Goal: Task Accomplishment & Management: Manage account settings

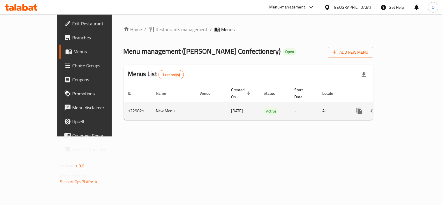
click at [408, 104] on link "enhanced table" at bounding box center [401, 111] width 14 height 14
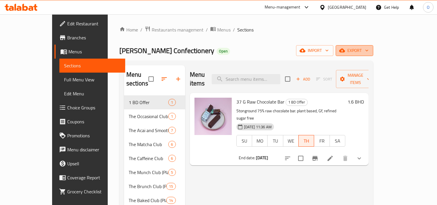
click at [369, 47] on span "export" at bounding box center [354, 50] width 28 height 7
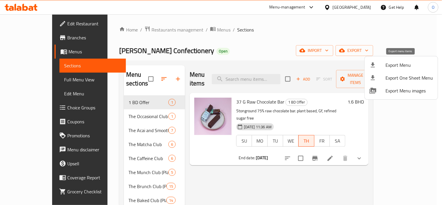
click at [409, 61] on span "Export Menu" at bounding box center [408, 64] width 47 height 7
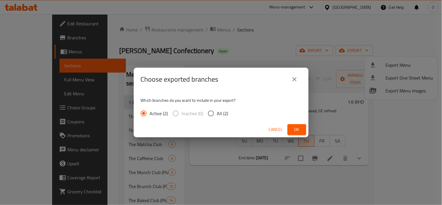
click at [306, 130] on button "Ok" at bounding box center [296, 129] width 19 height 11
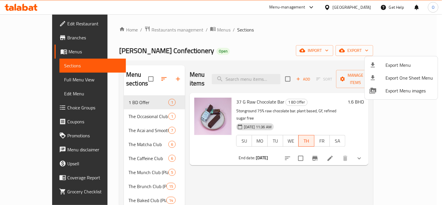
click at [253, 73] on div at bounding box center [221, 102] width 442 height 205
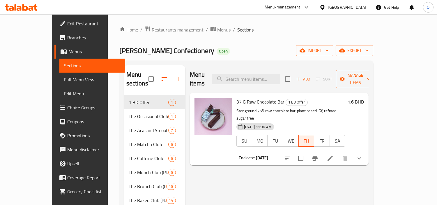
click at [253, 74] on input "search" at bounding box center [246, 79] width 69 height 10
paste input "Bergamot Bloom"
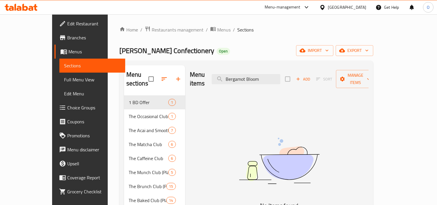
type input "Bergamot Bloom"
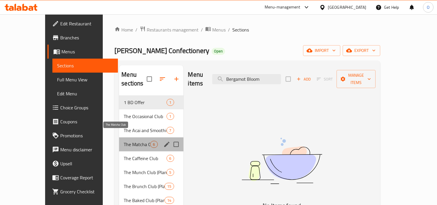
click at [124, 141] on span "The Matcha Club" at bounding box center [137, 144] width 26 height 7
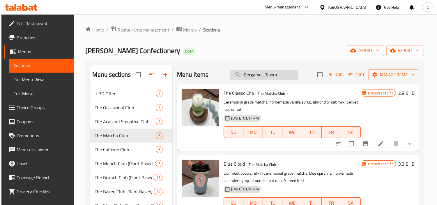
click at [281, 72] on input "Bergamot Bloom" at bounding box center [264, 75] width 69 height 10
click at [331, 73] on span "Add" at bounding box center [336, 74] width 16 height 7
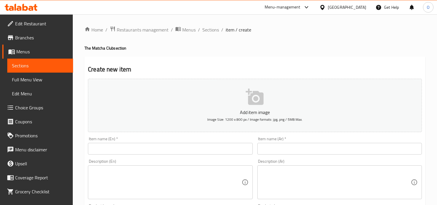
click at [201, 144] on input "text" at bounding box center [170, 149] width 164 height 12
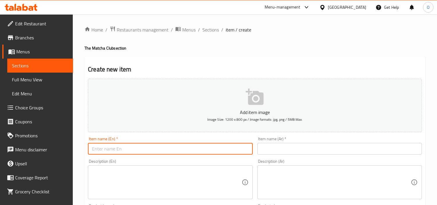
paste input "Bergamot Bloom"
type input "Bergamot Bloom"
click at [274, 146] on input "text" at bounding box center [339, 149] width 164 height 12
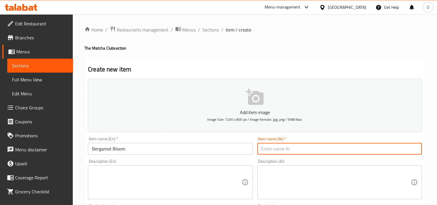
paste input "زهرة البرغموت"
type input "زهرة البرغموت"
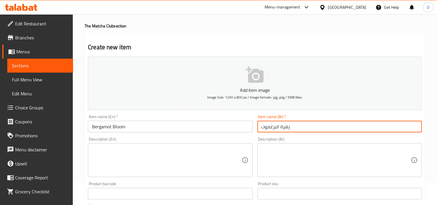
scroll to position [32, 0]
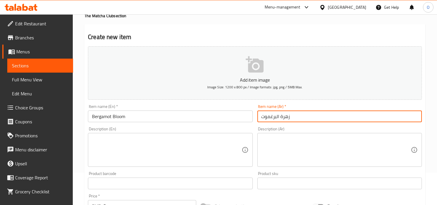
click at [139, 147] on textarea at bounding box center [166, 150] width 149 height 28
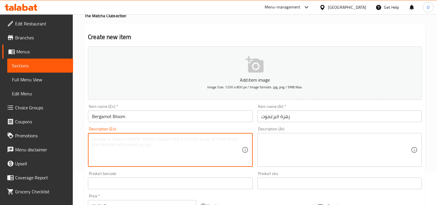
paste textarea "Ceremonial grade matcha, homemade rsf [PERSON_NAME] syrup, almond or oat and mi…"
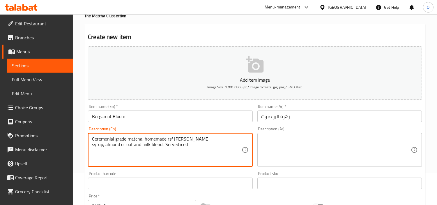
click at [92, 145] on textarea "Ceremonial grade matcha, homemade rsf [PERSON_NAME] syrup, almond or oat and mi…" at bounding box center [166, 150] width 149 height 28
click at [156, 159] on textarea "Ceremonial grade matcha, homemade rsf [PERSON_NAME] syrup, almond or oat and mi…" at bounding box center [166, 150] width 149 height 28
type textarea "Ceremonial grade matcha, homemade rsf [PERSON_NAME] syrup, almond or oat and mi…"
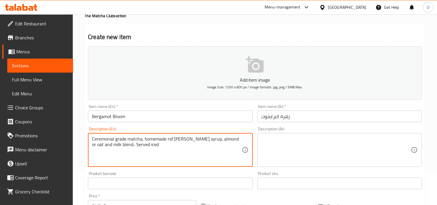
click at [284, 146] on textarea at bounding box center [335, 150] width 149 height 28
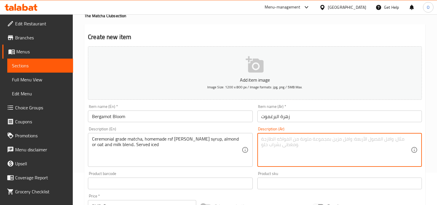
paste textarea "ماتشا من الدرجة الاحتفالية، شراب إيرل جراي محلي الصنع، مزيج من اللوز أو الشوفان…"
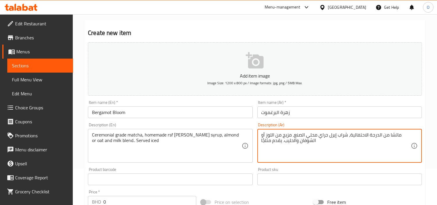
scroll to position [97, 0]
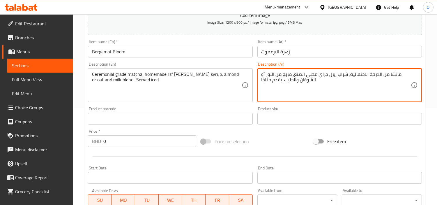
type textarea "ماتشا من الدرجة الاحتفالية، شراب إيرل جراي محلي الصنع، مزيج من اللوز أو الشوفان…"
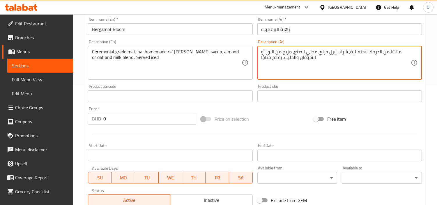
scroll to position [129, 0]
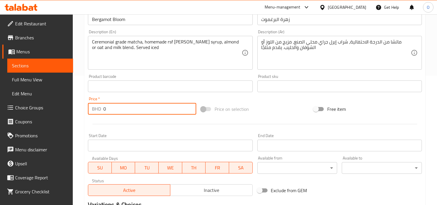
drag, startPoint x: 126, startPoint y: 110, endPoint x: 95, endPoint y: 123, distance: 34.4
click at [95, 123] on div "Add item image Image Size: 1200 x 800 px / Image formats: jpg, png / 5MB Max. I…" at bounding box center [255, 72] width 339 height 251
paste input "3.3"
type input "3.3"
click at [95, 123] on div at bounding box center [255, 124] width 339 height 14
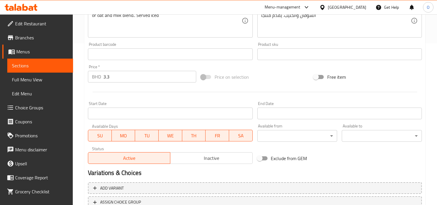
scroll to position [206, 0]
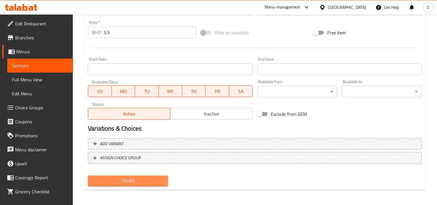
click at [130, 179] on span "Create" at bounding box center [128, 180] width 71 height 7
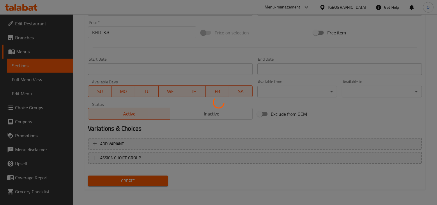
type input "0"
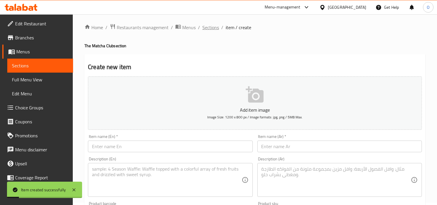
scroll to position [0, 0]
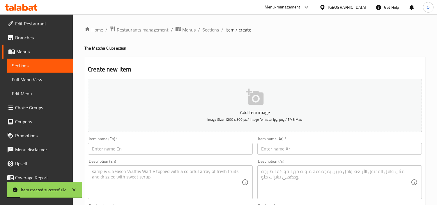
click at [214, 27] on span "Sections" at bounding box center [210, 29] width 17 height 7
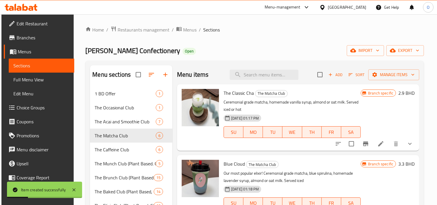
click at [263, 81] on div "Menu items Add Sort Manage items" at bounding box center [298, 74] width 242 height 19
click at [267, 75] on input "search" at bounding box center [264, 75] width 69 height 10
click at [261, 72] on input "search" at bounding box center [264, 75] width 69 height 10
paste input "[PERSON_NAME]"
type input "[PERSON_NAME]"
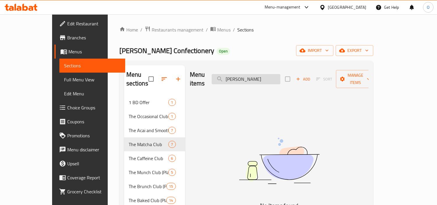
click at [261, 74] on input "[PERSON_NAME]" at bounding box center [246, 79] width 69 height 10
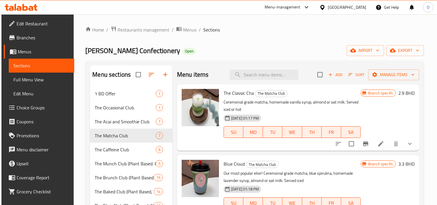
click at [335, 76] on span "Add" at bounding box center [336, 74] width 16 height 7
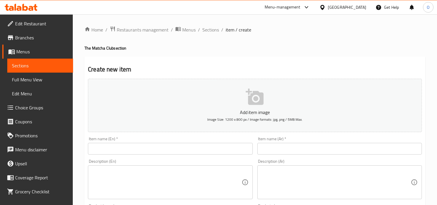
click at [120, 148] on input "text" at bounding box center [170, 149] width 164 height 12
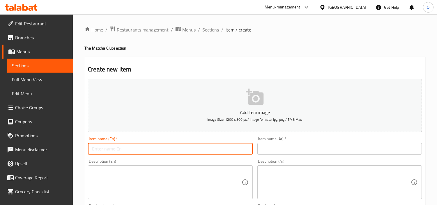
paste input "[PERSON_NAME]"
type input "[PERSON_NAME]"
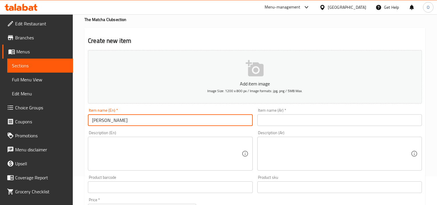
scroll to position [97, 0]
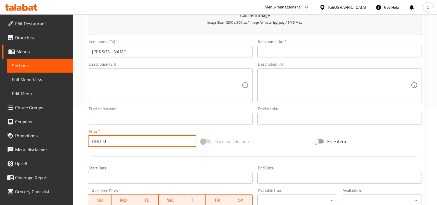
drag, startPoint x: 108, startPoint y: 140, endPoint x: 94, endPoint y: 140, distance: 13.7
click at [95, 140] on div "BHD 0 Price *" at bounding box center [142, 141] width 108 height 12
paste input "3.3"
type input "3.3"
click at [111, 95] on textarea at bounding box center [166, 85] width 149 height 28
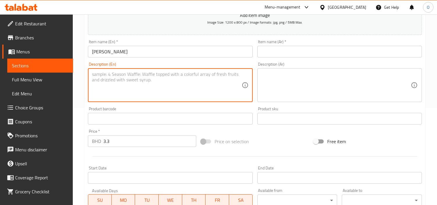
click at [138, 50] on input "[PERSON_NAME]" at bounding box center [170, 52] width 164 height 12
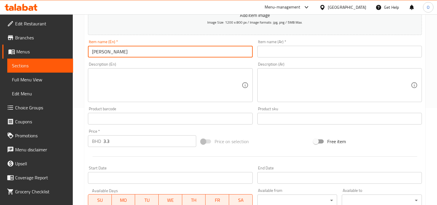
click at [138, 50] on input "[PERSON_NAME]" at bounding box center [170, 52] width 164 height 12
click at [286, 53] on input "text" at bounding box center [339, 52] width 164 height 12
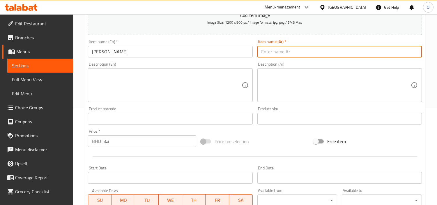
paste input "هوجيشا لاتيه"
type input "هوجيشا لاتيه"
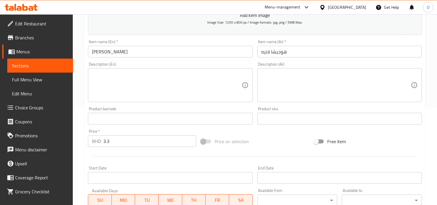
click at [101, 102] on div "Description (En) Description (En)" at bounding box center [170, 82] width 169 height 45
click at [114, 82] on textarea at bounding box center [166, 85] width 149 height 28
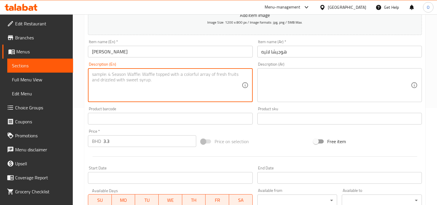
paste textarea "Roasted green tea, almond or oat and milk blend. Served iced"
type textarea "Roasted green tea, almond or oat and milk blend. Served iced"
click at [321, 81] on textarea at bounding box center [335, 85] width 149 height 28
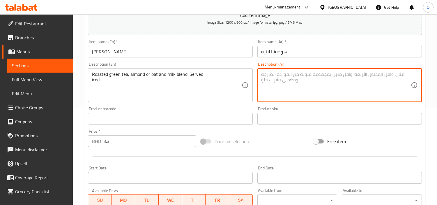
paste textarea "شاي أخضر محمص، لوز أو شوفان، مزيج حليب. يُقدّم مثلجًا."
type textarea "شاي أخضر محمص، لوز أو شوفان، مزيج حليب. يُقدّم مثلجًا."
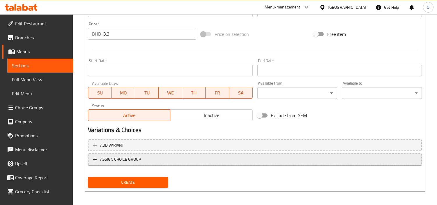
scroll to position [206, 0]
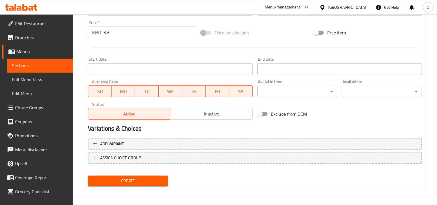
click at [135, 177] on span "Create" at bounding box center [128, 180] width 71 height 7
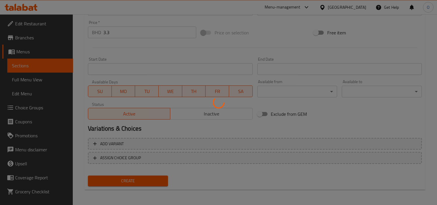
type input "0"
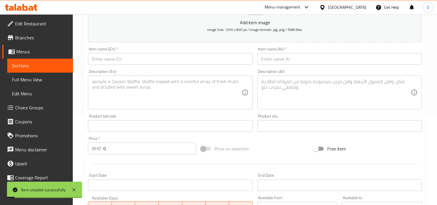
scroll to position [44, 0]
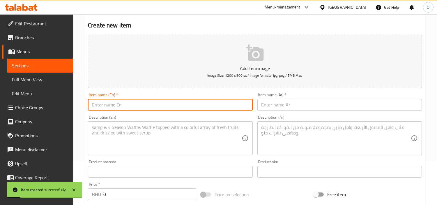
click at [118, 109] on input "text" at bounding box center [170, 105] width 164 height 12
click at [118, 109] on input "v" at bounding box center [170, 105] width 164 height 12
paste input "Aligned Chakras Matcha"
type input "Aligned Chakras Matcha"
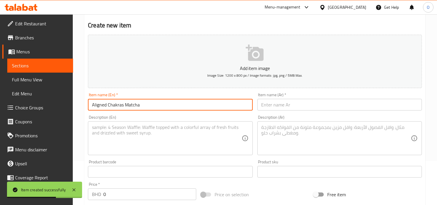
click at [306, 107] on input "text" at bounding box center [339, 105] width 164 height 12
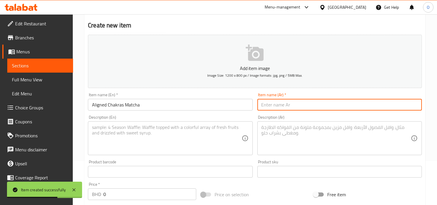
paste input "الشاكرات المتوافقة مع الماتشا"
click at [278, 106] on input "الشاكرات المتوافقة مع الماتشا" at bounding box center [339, 105] width 164 height 12
click at [271, 105] on input "الشاكرات المتوافقة الماتشا" at bounding box center [339, 105] width 164 height 12
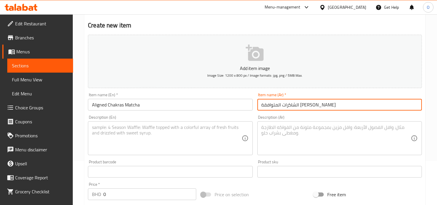
type input "الشاكرات المتوافقة [PERSON_NAME]"
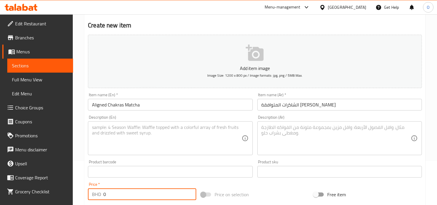
drag, startPoint x: 112, startPoint y: 192, endPoint x: 93, endPoint y: 194, distance: 19.6
click at [93, 194] on div "BHD 0 Price *" at bounding box center [142, 194] width 108 height 12
paste input "3.5"
type input "3.5"
click at [107, 140] on textarea at bounding box center [166, 138] width 149 height 28
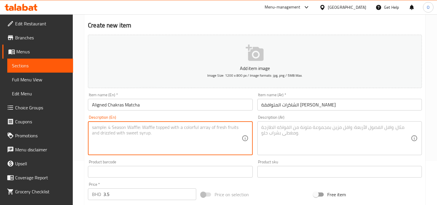
click at [150, 136] on textarea at bounding box center [166, 138] width 149 height 28
paste textarea "A blend of Maca, a natural energy booster and the caffeine and l-theanine from …"
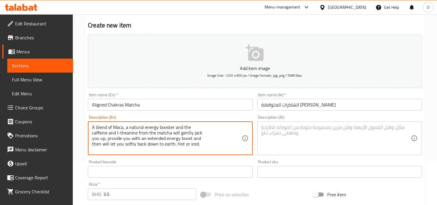
type textarea "A blend of Maca, a natural energy booster and the caffeine and l-theanine from …"
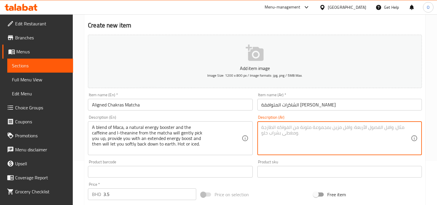
click at [301, 131] on textarea at bounding box center [335, 138] width 149 height 28
paste textarea "مزيج من الماكا، مُعزز طبيعي للطاقة، والكافيين والثيانين من الماتشا، سيُنعشك بلط…"
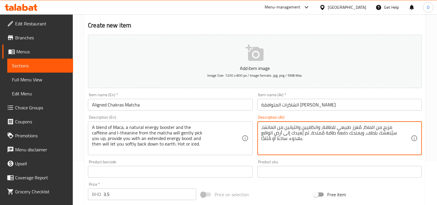
scroll to position [206, 0]
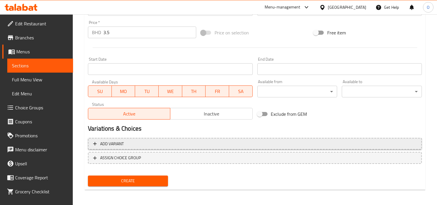
type textarea "مزيج من الماكا، مُعزز طبيعي للطاقة، والكافيين والثيانين من الماتشا، سيُنعشك بلط…"
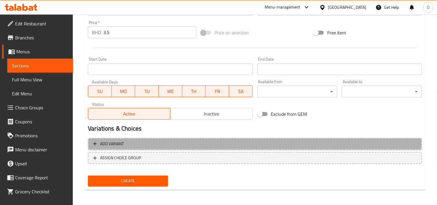
click at [243, 144] on span "Add variant" at bounding box center [254, 143] width 323 height 7
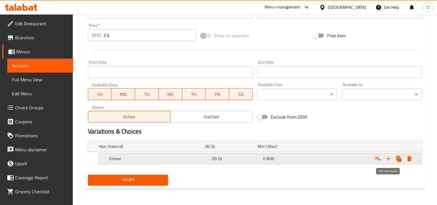
click at [391, 158] on icon "Expand" at bounding box center [388, 158] width 7 height 7
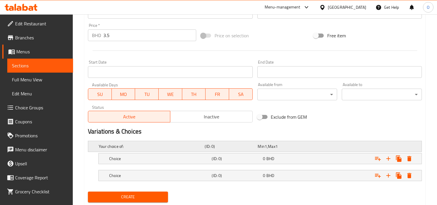
scroll to position [73, 0]
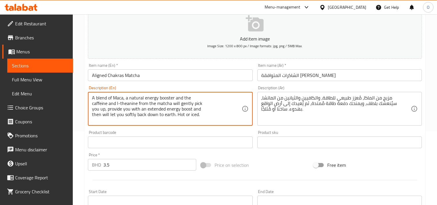
click at [178, 115] on textarea "A blend of Maca, a natural energy booster and the caffeine and l-theanine from …" at bounding box center [166, 109] width 149 height 28
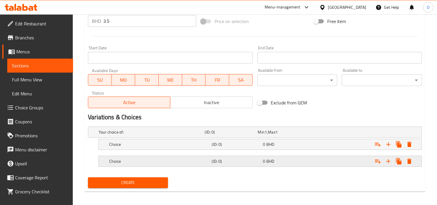
scroll to position [220, 0]
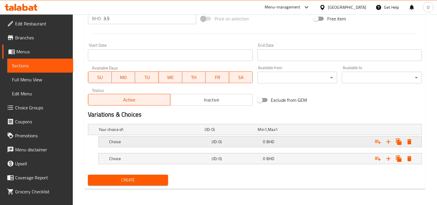
click at [143, 146] on div "Choice (ID: 0) 0 BHD" at bounding box center [262, 141] width 308 height 13
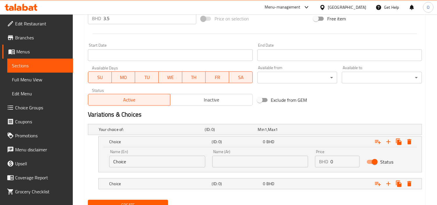
click at [138, 157] on input "Choice" at bounding box center [157, 161] width 96 height 12
paste input "Hot"
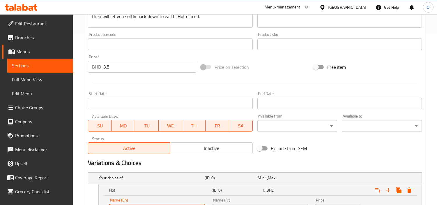
scroll to position [90, 0]
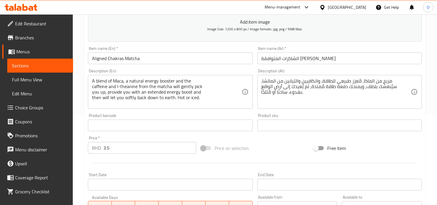
type input "Hot"
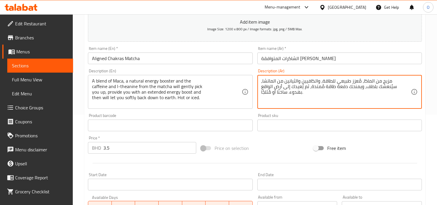
click at [268, 86] on textarea "مزيج من الماكا، مُعزز طبيعي للطاقة، والكافيين والثيانين من الماتشا، سيُنعشك بلط…" at bounding box center [335, 92] width 149 height 28
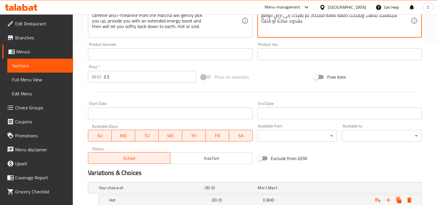
scroll to position [245, 0]
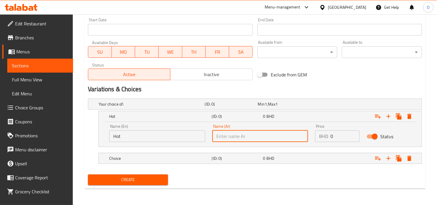
click at [219, 132] on input "text" at bounding box center [260, 136] width 96 height 12
paste input "ساخنًا"
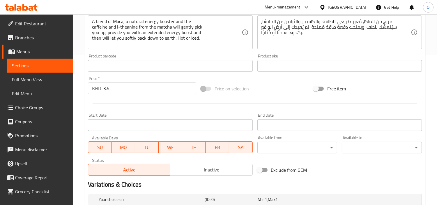
scroll to position [148, 0]
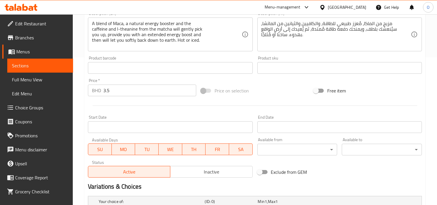
type input "ساخنًا"
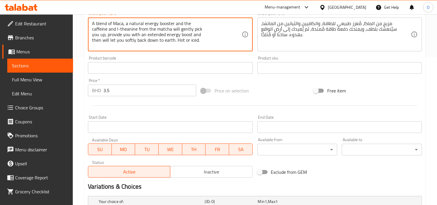
click at [189, 42] on textarea "A blend of Maca, a natural energy booster and the caffeine and l-theanine from …" at bounding box center [166, 35] width 149 height 28
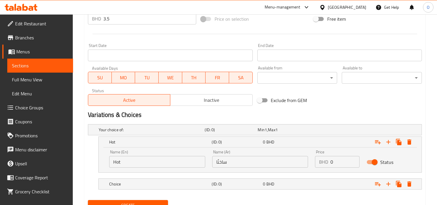
scroll to position [245, 0]
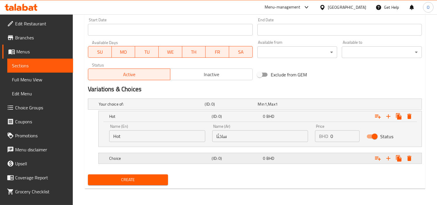
click at [264, 161] on span "0" at bounding box center [264, 158] width 2 height 8
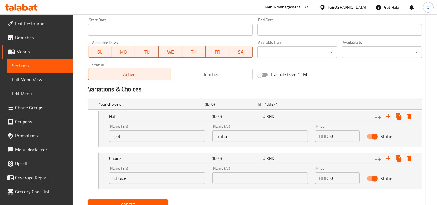
click at [148, 178] on input "Choice" at bounding box center [157, 178] width 96 height 12
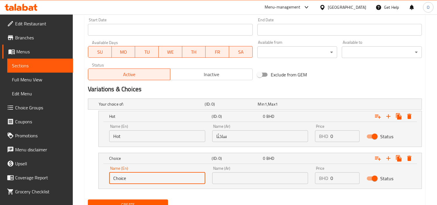
click at [148, 178] on input "Choice" at bounding box center [157, 178] width 96 height 12
paste input "iced"
click at [114, 177] on input "iced" at bounding box center [157, 178] width 96 height 12
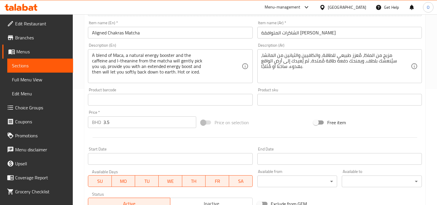
scroll to position [115, 0]
type input "Iced"
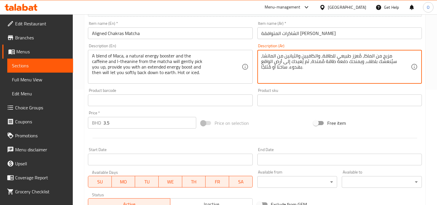
click at [269, 67] on textarea "مزيج من الماكا، مُعزز طبيعي للطاقة، والكافيين والثيانين من الماتشا، سيُنعشك بلط…" at bounding box center [335, 67] width 149 height 28
paste textarea "iced"
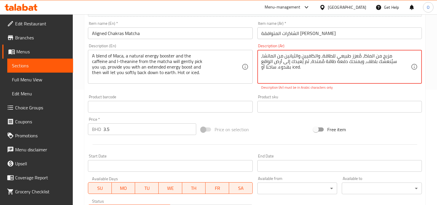
type textarea "مزيج من الماكا، مُعزز طبيعي للطاقة، والكافيين والثيانين من الماتشا، سيُنعشك بلط…"
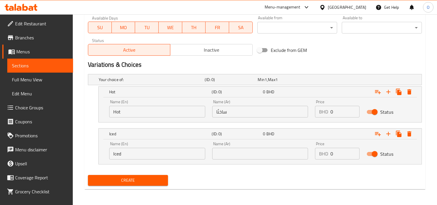
scroll to position [270, 0]
click at [226, 157] on input "text" at bounding box center [260, 153] width 96 height 12
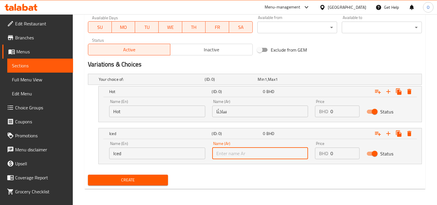
paste input "مُثلجًا"
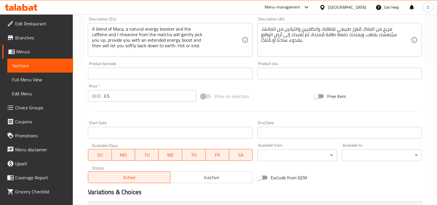
scroll to position [140, 0]
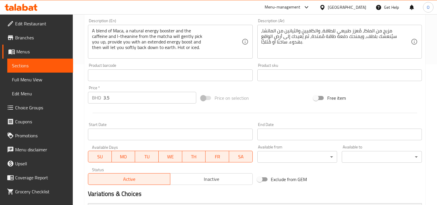
type input "مُثلجًا"
click at [116, 100] on input "3.5" at bounding box center [149, 98] width 93 height 12
type input "0"
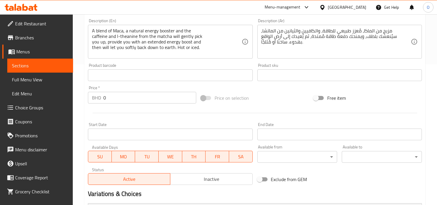
click at [115, 107] on div at bounding box center [255, 113] width 339 height 14
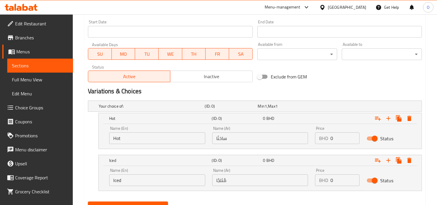
scroll to position [270, 0]
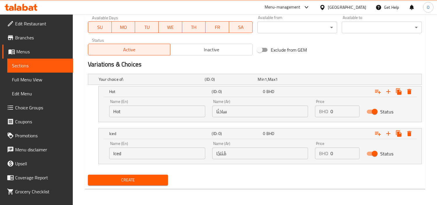
drag, startPoint x: 334, startPoint y: 115, endPoint x: 328, endPoint y: 117, distance: 6.9
click at [328, 117] on div "Price BHD 0 Price" at bounding box center [337, 108] width 52 height 25
paste input "3.5"
type input "3.5"
drag, startPoint x: 334, startPoint y: 156, endPoint x: 318, endPoint y: 158, distance: 15.9
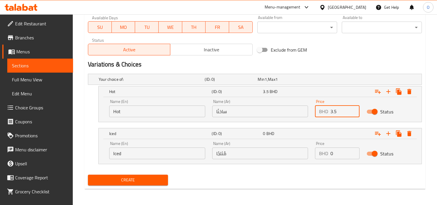
click at [319, 158] on div "BHD 0 Price" at bounding box center [337, 153] width 45 height 12
paste input "3.5"
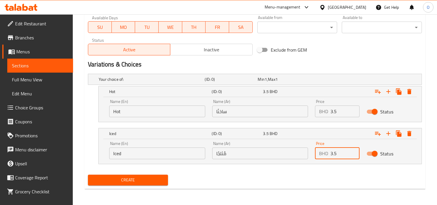
type input "3.5"
click at [254, 185] on div "Create" at bounding box center [255, 179] width 339 height 15
click at [124, 178] on span "Create" at bounding box center [128, 179] width 71 height 7
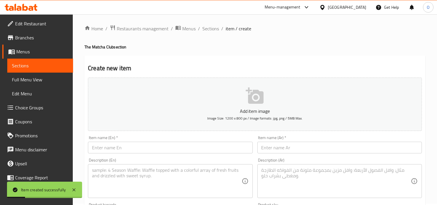
scroll to position [0, 0]
click at [213, 33] on span "Sections" at bounding box center [210, 29] width 17 height 7
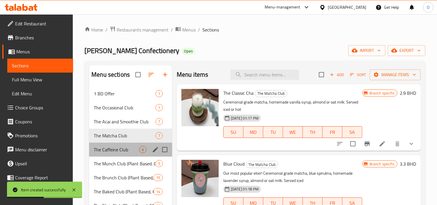
click at [128, 155] on div "The Caffeine Club 6" at bounding box center [130, 149] width 83 height 14
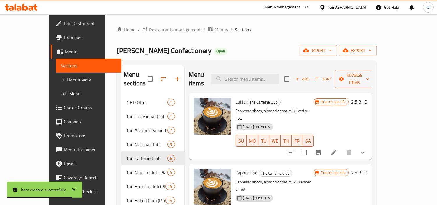
click at [370, 145] on button "show more" at bounding box center [363, 152] width 14 height 14
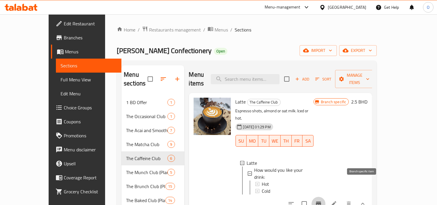
click at [322, 200] on icon "Branch-specific-item" at bounding box center [318, 203] width 7 height 7
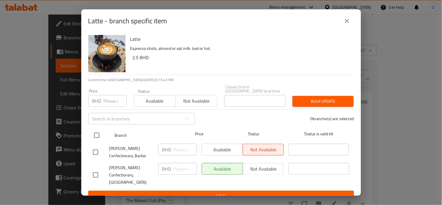
click at [93, 130] on input "checkbox" at bounding box center [97, 135] width 12 height 12
checkbox input "true"
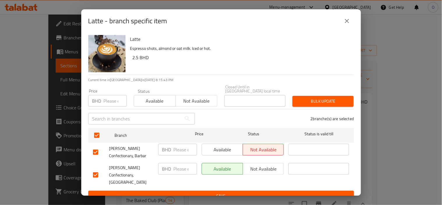
click at [105, 98] on input "number" at bounding box center [115, 101] width 23 height 12
paste input "2.5"
type input "2.5"
click at [301, 98] on span "Bulk update" at bounding box center [323, 101] width 52 height 7
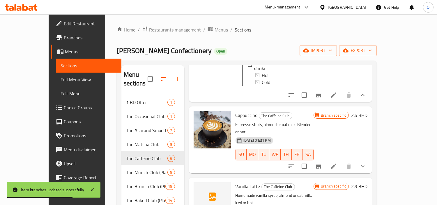
scroll to position [129, 0]
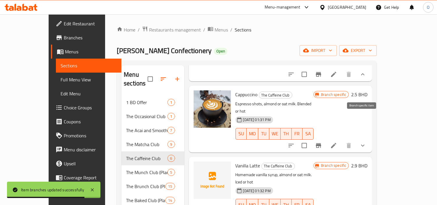
click at [322, 142] on icon "Branch-specific-item" at bounding box center [318, 145] width 7 height 7
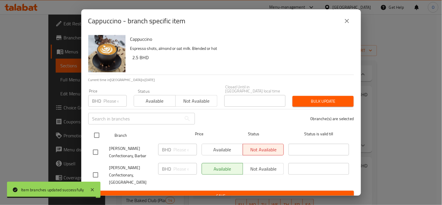
click at [95, 130] on input "checkbox" at bounding box center [97, 135] width 12 height 12
checkbox input "true"
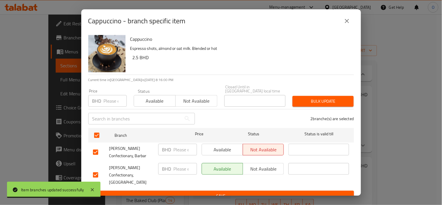
click at [112, 98] on input "number" at bounding box center [115, 101] width 23 height 12
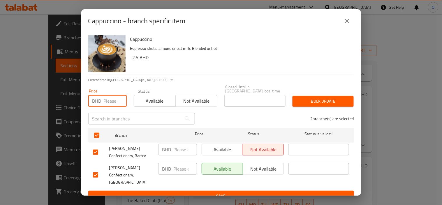
paste input "2.5"
type input "2.5"
click at [299, 98] on span "Bulk update" at bounding box center [323, 101] width 52 height 7
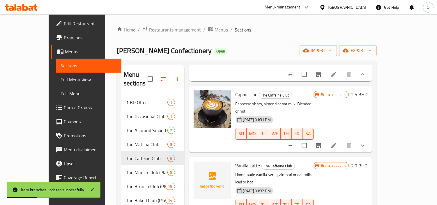
scroll to position [162, 0]
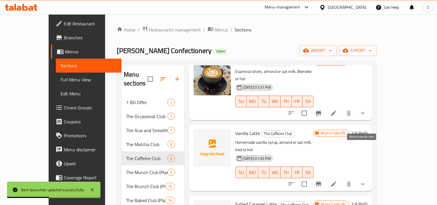
click at [322, 180] on icon "Branch-specific-item" at bounding box center [318, 183] width 7 height 7
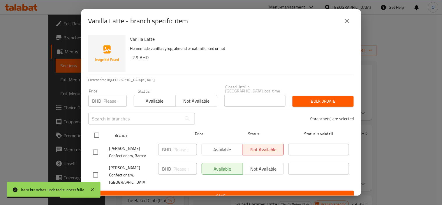
click at [95, 131] on input "checkbox" at bounding box center [97, 135] width 12 height 12
checkbox input "true"
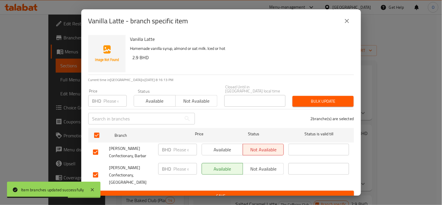
click at [103, 100] on div "BHD Price" at bounding box center [107, 101] width 38 height 12
paste input "2.9"
type input "2.9"
click at [308, 96] on button "Bulk update" at bounding box center [322, 101] width 61 height 11
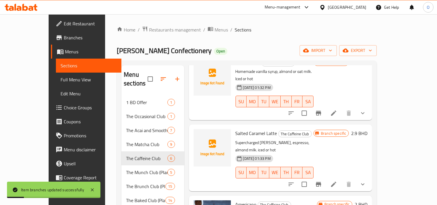
scroll to position [240, 0]
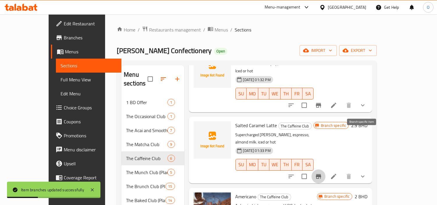
click at [325, 169] on button "Branch-specific-item" at bounding box center [318, 176] width 14 height 14
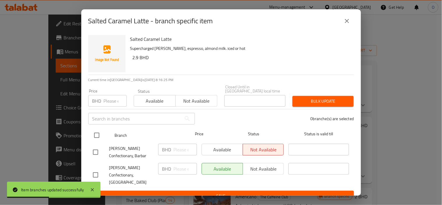
click at [93, 130] on input "checkbox" at bounding box center [97, 135] width 12 height 12
checkbox input "true"
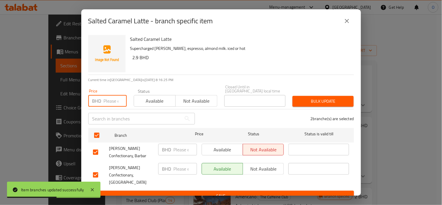
click at [109, 97] on input "number" at bounding box center [115, 101] width 23 height 12
paste input "2.9"
type input "2.9"
click at [319, 93] on div "Bulk update" at bounding box center [323, 101] width 68 height 18
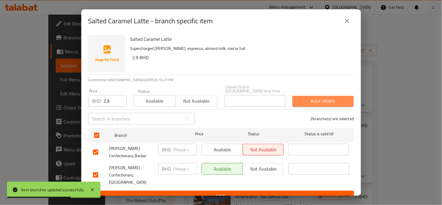
click at [319, 99] on span "Bulk update" at bounding box center [323, 101] width 52 height 7
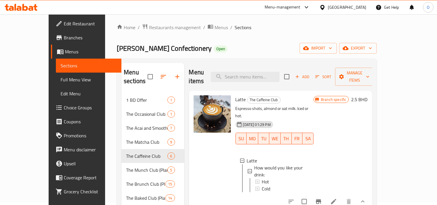
scroll to position [0, 0]
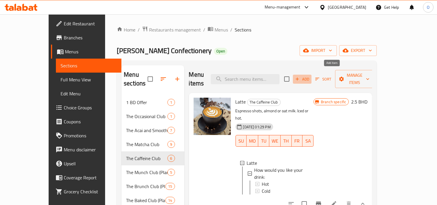
click at [310, 76] on span "Add" at bounding box center [302, 79] width 16 height 7
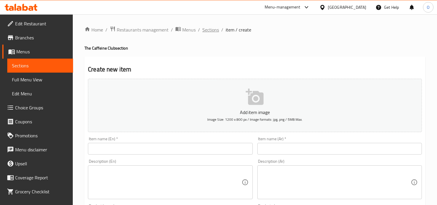
click at [214, 33] on span "Sections" at bounding box center [210, 29] width 17 height 7
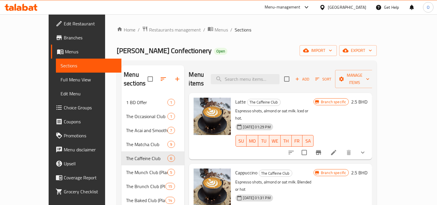
click at [254, 69] on div "Menu items Add Sort Manage items" at bounding box center [280, 79] width 183 height 28
click at [249, 79] on input "search" at bounding box center [245, 79] width 69 height 10
paste input "Chaga Mocha"
type input "Chaga Mocha"
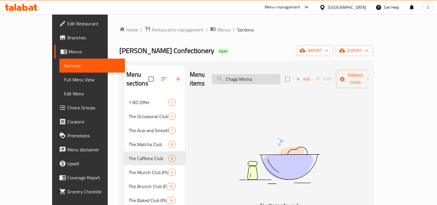
click at [249, 79] on input "Chaga Mocha" at bounding box center [246, 79] width 69 height 10
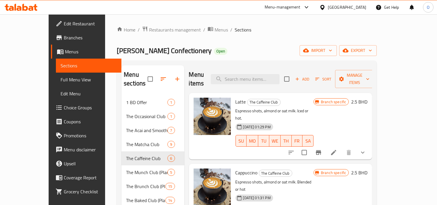
click at [310, 77] on span "Add" at bounding box center [302, 79] width 16 height 7
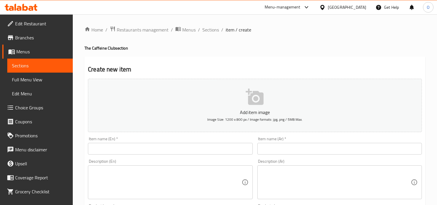
click at [159, 144] on input "text" at bounding box center [170, 149] width 164 height 12
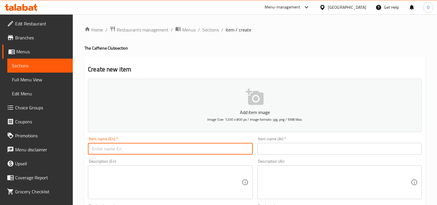
paste input "Chaga Mocha"
type input "Chaga Mocha"
click at [280, 153] on input "text" at bounding box center [339, 149] width 164 height 12
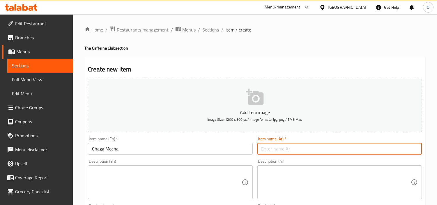
paste input "[PERSON_NAME]"
type input "[PERSON_NAME]"
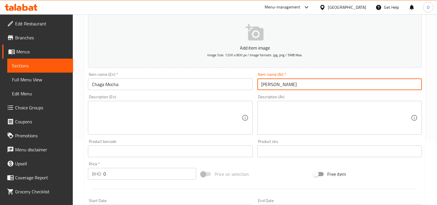
scroll to position [65, 0]
click at [120, 123] on textarea at bounding box center [166, 118] width 149 height 28
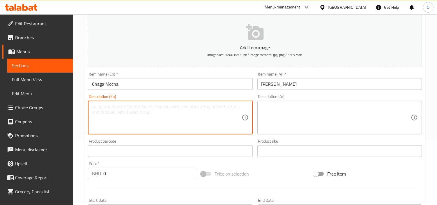
paste textarea "Homemade chaga and cacao pour, espresso, almond milk. iced or hot"
type textarea "Homemade chaga and cacao pour, espresso, almond milk. iced or hot"
click at [288, 106] on textarea at bounding box center [335, 118] width 149 height 28
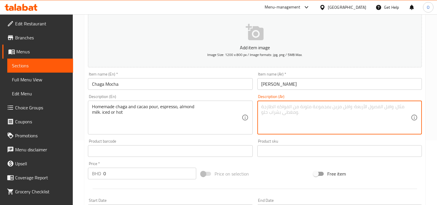
paste textarea "شاجا وكاكاو منزلي الصنع، إسبريسو، حليب لوز. مثلج أو ساخن"
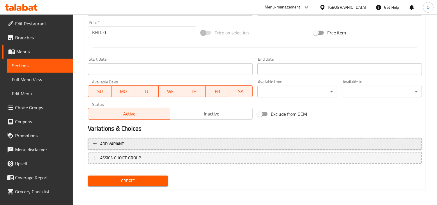
type textarea "شاجا وكاكاو منزلي الصنع، إسبريسو، حليب لوز. مثلج أو ساخن"
click at [243, 141] on span "Add variant" at bounding box center [254, 143] width 323 height 7
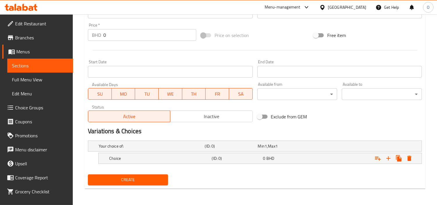
scroll to position [203, 0]
click at [388, 158] on icon "Expand" at bounding box center [388, 158] width 4 height 4
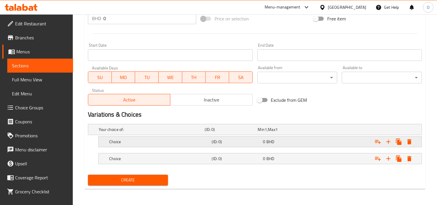
click at [217, 141] on h5 "(ID: 0)" at bounding box center [236, 142] width 49 height 6
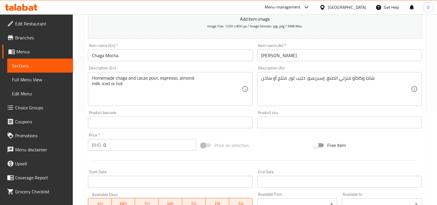
scroll to position [90, 0]
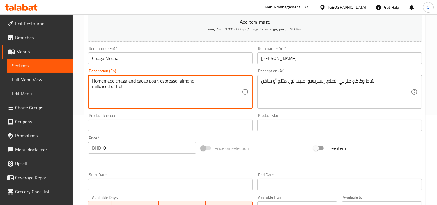
click at [107, 86] on textarea "Homemade chaga and cacao pour, espresso, almond milk. iced or hot" at bounding box center [166, 92] width 149 height 28
click at [108, 89] on textarea "Homemade chaga and cacao pour, espresso, almond milk. iced or hot" at bounding box center [166, 92] width 149 height 28
click at [95, 93] on textarea "Homemade chaga and cacao pour, espresso, almond milk. iced or hot" at bounding box center [166, 92] width 149 height 28
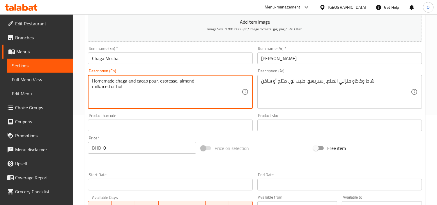
drag, startPoint x: 101, startPoint y: 87, endPoint x: 132, endPoint y: 89, distance: 30.6
click at [132, 89] on textarea "Homemade chaga and cacao pour, espresso, almond milk. iced or hot" at bounding box center [166, 92] width 149 height 28
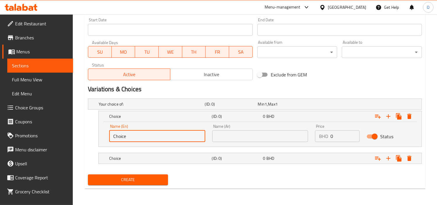
click at [146, 141] on input "Choice" at bounding box center [157, 136] width 96 height 12
paste input "Iced"
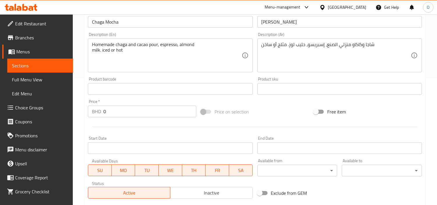
scroll to position [115, 0]
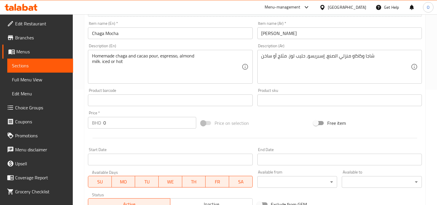
type input "Iced"
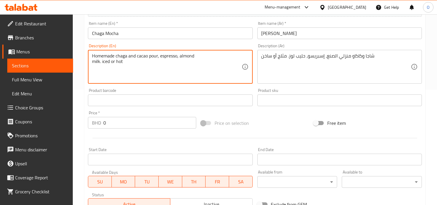
click at [117, 59] on textarea "Homemade chaga and cacao pour, espresso, almond milk. iced or hot" at bounding box center [166, 67] width 149 height 28
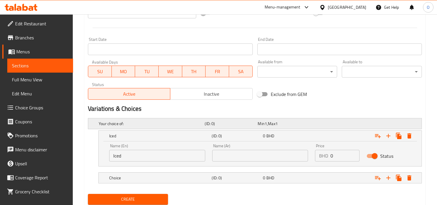
scroll to position [245, 0]
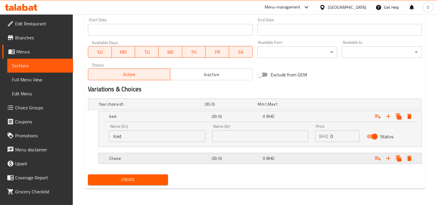
click at [134, 158] on h5 "Choice" at bounding box center [159, 158] width 100 height 6
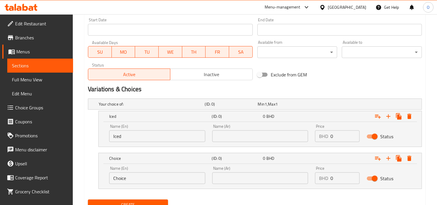
click at [134, 170] on div "Name (En) Choice Name (En)" at bounding box center [157, 175] width 96 height 18
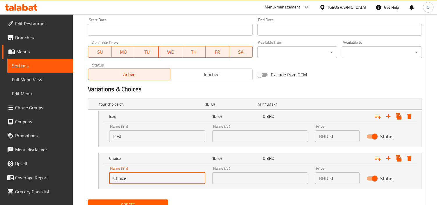
click at [134, 175] on input "Choice" at bounding box center [157, 178] width 96 height 12
paste input "Hot"
type input "Hot"
click at [146, 132] on input "Iced" at bounding box center [157, 136] width 96 height 12
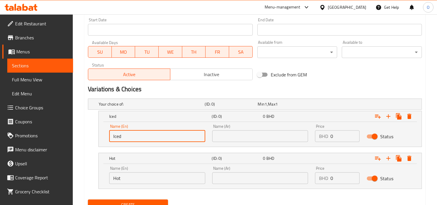
click at [146, 132] on input "Iced" at bounding box center [157, 136] width 96 height 12
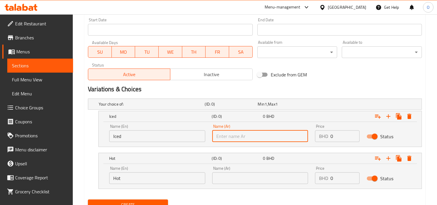
click at [245, 135] on input "text" at bounding box center [260, 136] width 96 height 12
paste input "مثلج"
type input "مثلج"
click at [152, 180] on input "Hot" at bounding box center [157, 178] width 96 height 12
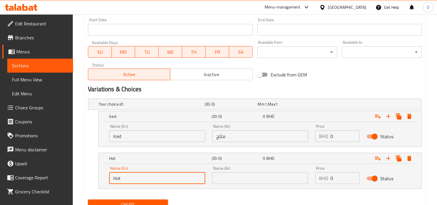
click at [152, 180] on input "Hot" at bounding box center [157, 178] width 96 height 12
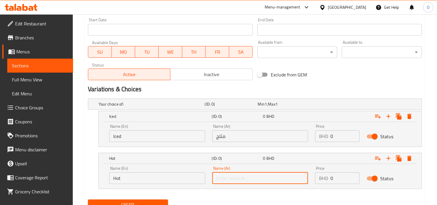
click at [250, 180] on input "text" at bounding box center [260, 178] width 96 height 12
paste input "ساخن"
type input "ساخن"
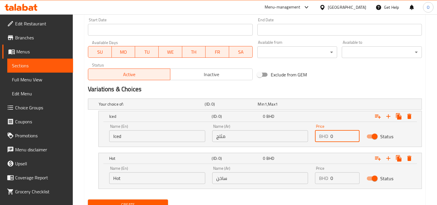
drag, startPoint x: 340, startPoint y: 133, endPoint x: 322, endPoint y: 143, distance: 20.8
click at [322, 143] on div "Price BHD 0 Price" at bounding box center [337, 133] width 52 height 25
paste input "3.3"
type input "3.3"
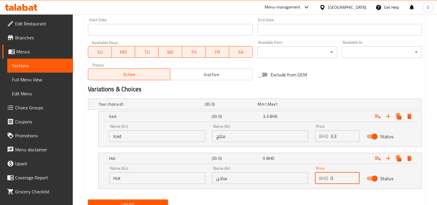
drag, startPoint x: 335, startPoint y: 177, endPoint x: 326, endPoint y: 183, distance: 10.3
click at [326, 182] on div "BHD 0 Price" at bounding box center [337, 178] width 45 height 12
paste input "3.3"
type input "3.3"
click at [315, 194] on nav at bounding box center [255, 192] width 334 height 5
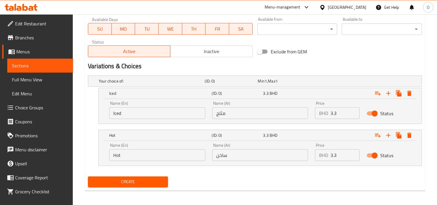
scroll to position [270, 0]
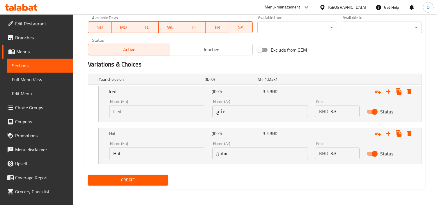
click at [151, 181] on span "Create" at bounding box center [128, 179] width 71 height 7
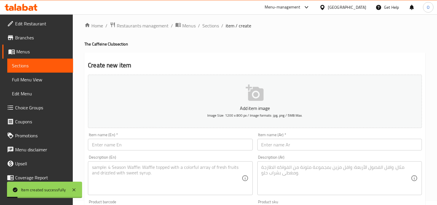
scroll to position [0, 0]
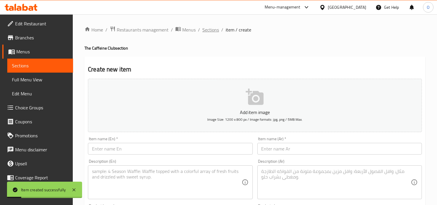
click at [207, 31] on span "Sections" at bounding box center [210, 29] width 17 height 7
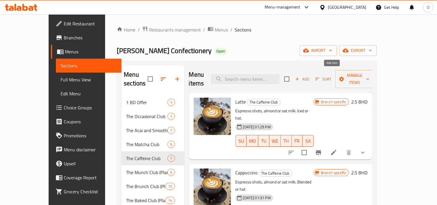
click at [300, 76] on icon "button" at bounding box center [297, 78] width 5 height 5
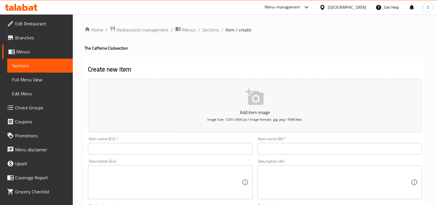
click at [176, 145] on input "text" at bounding box center [170, 149] width 164 height 12
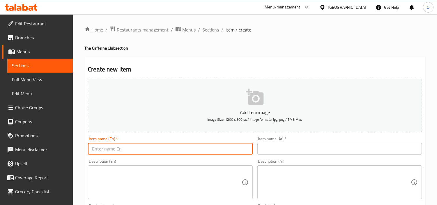
paste input "Dirty Earl"
type input "Dirty Earl"
click at [314, 148] on input "text" at bounding box center [339, 149] width 164 height 12
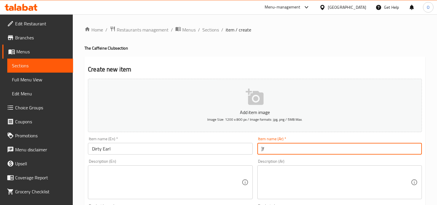
type input "]"
type input "ديرتي ايرل"
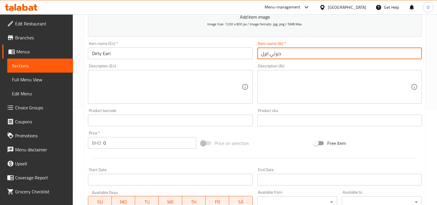
scroll to position [97, 0]
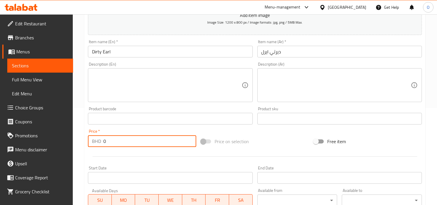
drag, startPoint x: 104, startPoint y: 144, endPoint x: 114, endPoint y: 139, distance: 11.6
click at [114, 139] on input "0" at bounding box center [149, 141] width 93 height 12
paste input "2.9"
type input "2.9"
click at [123, 94] on textarea at bounding box center [166, 85] width 149 height 28
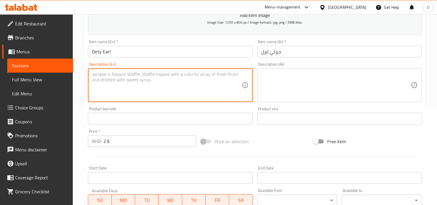
click at [109, 84] on textarea at bounding box center [166, 85] width 149 height 28
paste textarea "[PERSON_NAME] and a shot of espresso. Iced or hot"
type textarea "[PERSON_NAME] and a shot of espresso. Iced or hot"
click at [322, 91] on textarea at bounding box center [335, 85] width 149 height 28
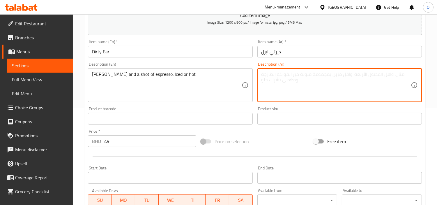
paste textarea "[PERSON_NAME] مع جرعة إسبريسو. مثلج أو ساخن."
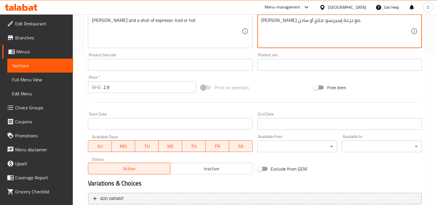
scroll to position [206, 0]
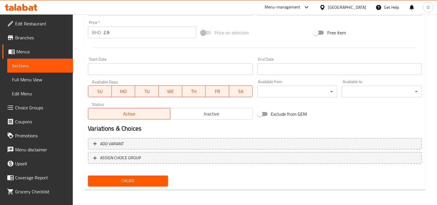
type textarea "[PERSON_NAME] مع جرعة إسبريسو. مثلج أو ساخن."
click at [141, 186] on div "Create" at bounding box center [128, 180] width 85 height 15
click at [121, 181] on span "Create" at bounding box center [128, 180] width 71 height 7
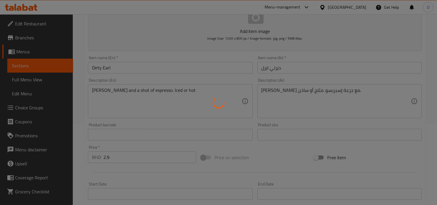
scroll to position [76, 0]
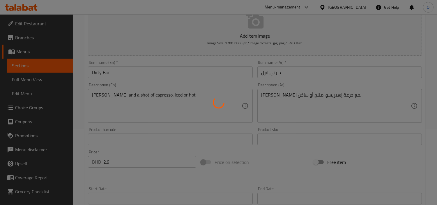
type input "0"
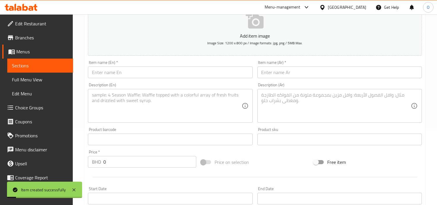
scroll to position [0, 0]
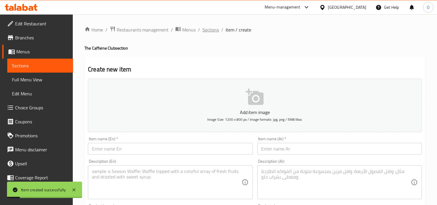
click at [213, 27] on span "Sections" at bounding box center [210, 29] width 17 height 7
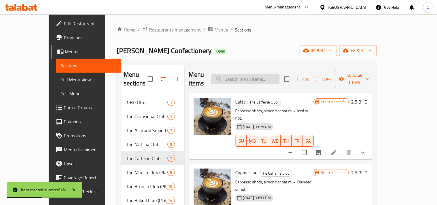
click at [249, 74] on input "search" at bounding box center [245, 79] width 69 height 10
paste input "Cardamom Maple Latte"
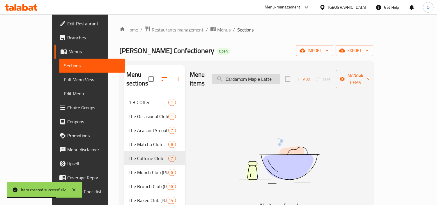
click at [249, 74] on input "Cardamom Maple Latte" at bounding box center [246, 79] width 69 height 10
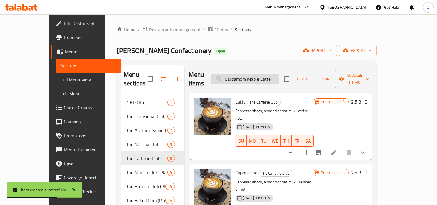
click at [249, 74] on input "Cardamom Maple Latte" at bounding box center [245, 79] width 69 height 10
type input "Cardamom Maple Latte"
click at [314, 107] on p "Espresso shots, almond or oat milk. Iced or hot." at bounding box center [275, 114] width 78 height 15
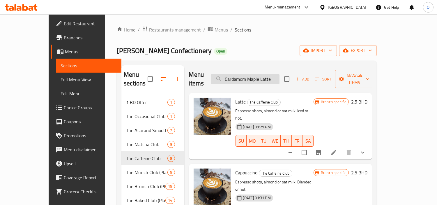
click at [258, 74] on input "Cardamom Maple Latte" at bounding box center [245, 79] width 69 height 10
click at [310, 76] on span "Add" at bounding box center [302, 79] width 16 height 7
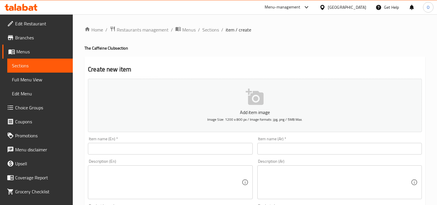
click at [157, 144] on input "text" at bounding box center [170, 149] width 164 height 12
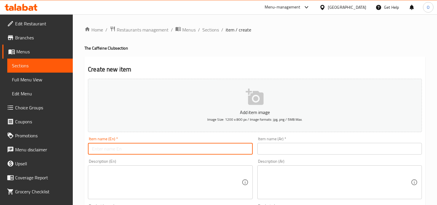
paste input "Cardamom Maple Latte"
type input "Cardamom Maple Latte"
click at [299, 145] on input "text" at bounding box center [339, 149] width 164 height 12
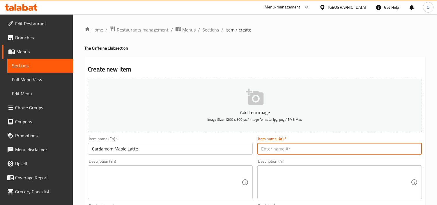
paste input "لاتيه الهيل والقيقب"
type input "لاتيه الهيل والقيقب"
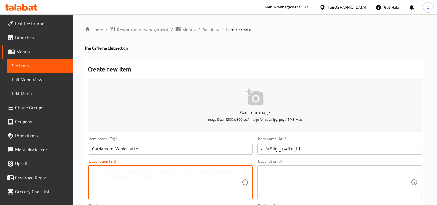
click at [149, 178] on textarea at bounding box center [166, 182] width 149 height 28
paste textarea "Espresso, maple syrup and fragrant cardamom"
type textarea "Espresso, maple syrup and fragrant cardamom"
click at [282, 177] on textarea at bounding box center [335, 182] width 149 height 28
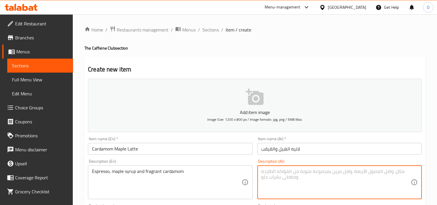
paste textarea "إسبرسو وشراب القيقب والهيل العطري"
type textarea "إسبرسو وشراب القيقب والهيل العطري"
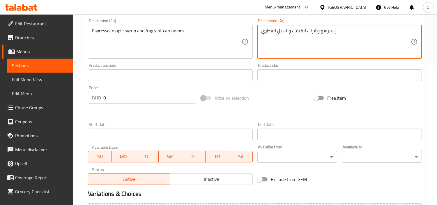
scroll to position [162, 0]
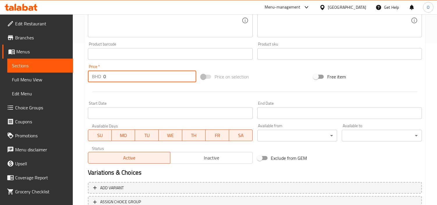
drag, startPoint x: 110, startPoint y: 74, endPoint x: 69, endPoint y: 89, distance: 43.7
click at [69, 89] on div "Edit Restaurant Branches Menus Sections Full Menu View Edit Menu Choice Groups …" at bounding box center [218, 51] width 437 height 397
paste input "2.9"
type input "2.9"
click at [111, 97] on div at bounding box center [255, 91] width 339 height 14
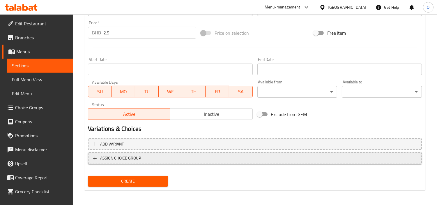
scroll to position [206, 0]
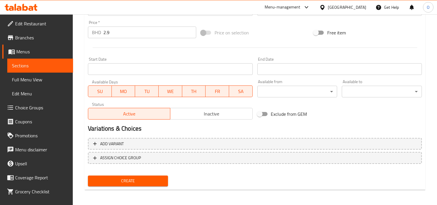
click at [144, 180] on span "Create" at bounding box center [128, 180] width 71 height 7
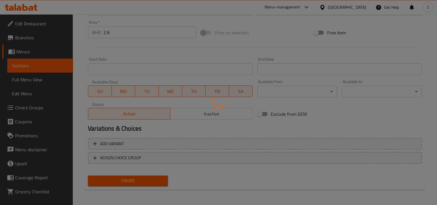
type input "0"
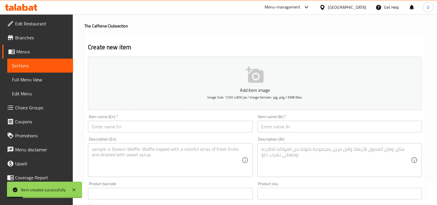
scroll to position [0, 0]
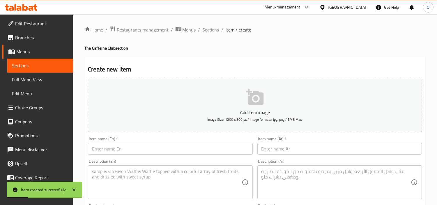
click at [215, 27] on span "Sections" at bounding box center [210, 29] width 17 height 7
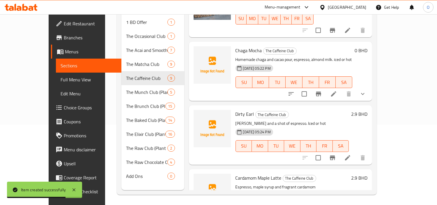
scroll to position [82, 0]
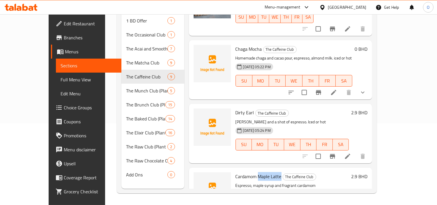
drag, startPoint x: 247, startPoint y: 138, endPoint x: 269, endPoint y: 141, distance: 22.2
click at [269, 172] on span "Cardamom Maple Latte" at bounding box center [259, 176] width 46 height 9
click at [304, 182] on p "Espresso, maple syrup and fragrant cardamom" at bounding box center [293, 185] width 114 height 7
click at [300, 182] on p "Espresso, maple syrup and fragrant cardamom" at bounding box center [293, 185] width 114 height 7
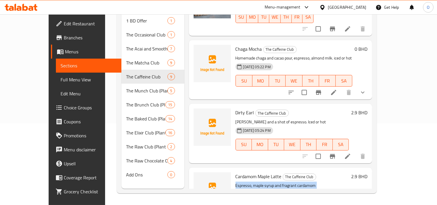
click at [300, 182] on p "Espresso, maple syrup and fragrant cardamom" at bounding box center [293, 185] width 114 height 7
click at [351, 153] on icon at bounding box center [347, 156] width 7 height 7
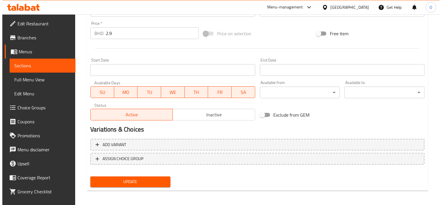
scroll to position [206, 0]
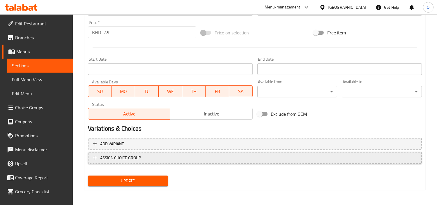
click at [148, 155] on span "ASSIGN CHOICE GROUP" at bounding box center [254, 157] width 323 height 7
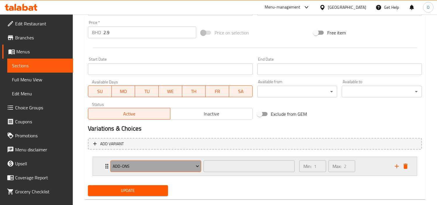
click at [152, 168] on span "Add-ons" at bounding box center [156, 165] width 86 height 7
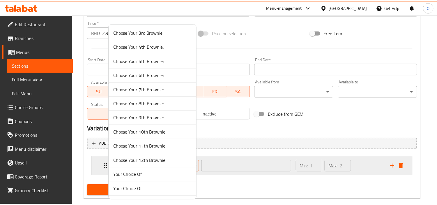
scroll to position [142, 0]
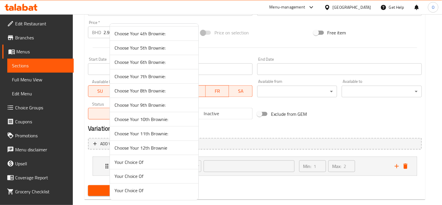
click at [157, 157] on li "Your Choice Of" at bounding box center [154, 162] width 88 height 14
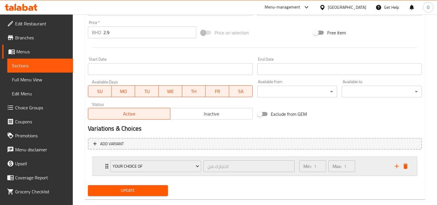
click at [363, 160] on div "Min: 1 ​ Max: 1 ​" at bounding box center [343, 166] width 95 height 19
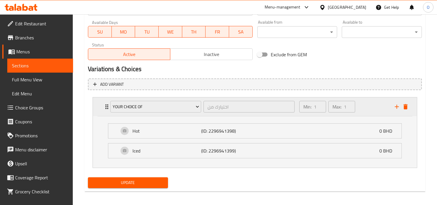
scroll to position [267, 0]
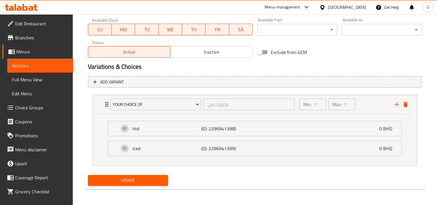
click at [143, 180] on span "Update" at bounding box center [128, 179] width 71 height 7
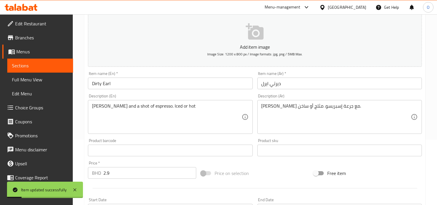
scroll to position [0, 0]
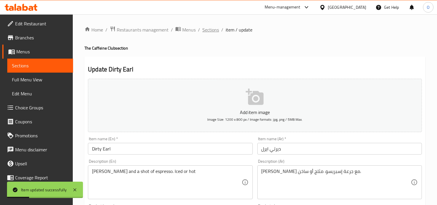
click at [210, 30] on span "Sections" at bounding box center [210, 29] width 17 height 7
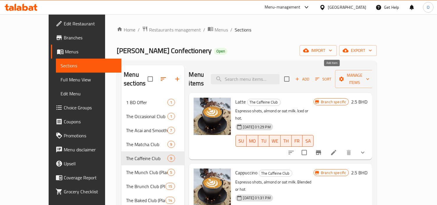
click at [310, 76] on span "Add" at bounding box center [302, 79] width 16 height 7
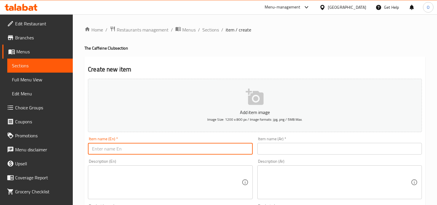
click at [122, 148] on input "text" at bounding box center [170, 149] width 164 height 12
paste input "[MEDICAL_DATA] Cooler"
type input "[MEDICAL_DATA] Cooler"
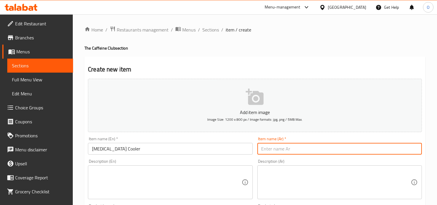
click at [284, 151] on input "text" at bounding box center [339, 149] width 164 height 12
paste input "مبرد تكييفي"
type input "مبرد تكييفي"
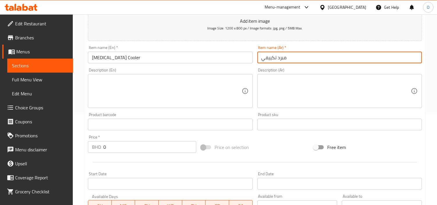
scroll to position [97, 0]
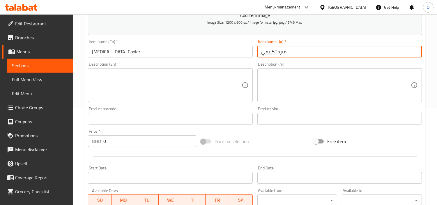
drag, startPoint x: 111, startPoint y: 148, endPoint x: 108, endPoint y: 146, distance: 3.3
click at [108, 146] on div "Price   * BHD 0 Price *" at bounding box center [142, 138] width 113 height 22
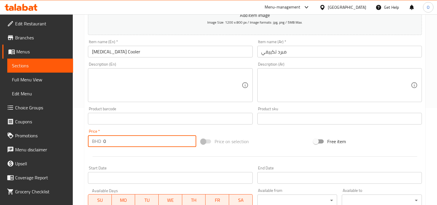
drag, startPoint x: 108, startPoint y: 144, endPoint x: 82, endPoint y: 151, distance: 27.3
click at [82, 151] on div "Home / Restaurants management / Menus / Sections / item / create The Caffeine C…" at bounding box center [255, 115] width 364 height 397
paste input "3.3"
type input "3.3"
click at [128, 88] on textarea at bounding box center [166, 85] width 149 height 28
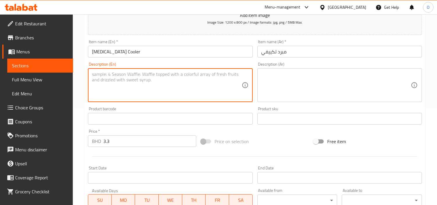
click at [129, 86] on textarea at bounding box center [166, 85] width 149 height 28
paste textarea "Espresso blended with almond milk, cinnamon, ice and our signature [MEDICAL_DAT…"
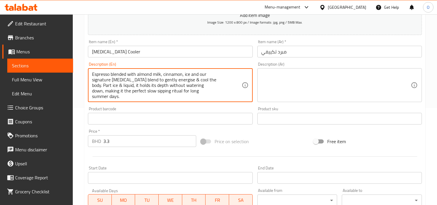
scroll to position [1, 0]
type textarea "Espresso blended with almond milk, cinnamon, ice and our signature [MEDICAL_DAT…"
click at [322, 80] on textarea at bounding box center [335, 85] width 149 height 28
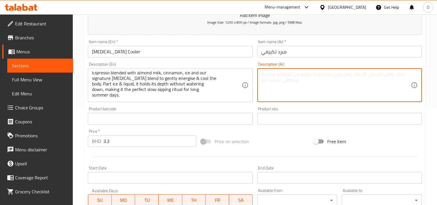
paste textarea "إسبريسو ممزوج بحليب اللوز والقرفة والثلج ومزيجنا المميز المُكيف لتنشيط الجسم وت…"
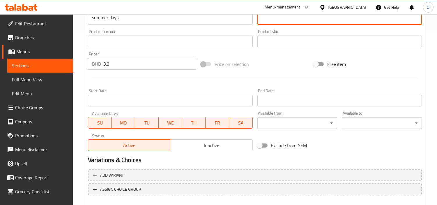
scroll to position [206, 0]
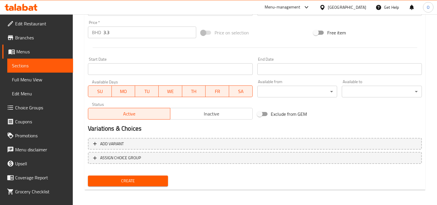
type textarea "إسبريسو ممزوج بحليب اللوز والقرفة والثلج ومزيجنا المميز المُكيف لتنشيط الجسم وت…"
click at [145, 183] on button "Create" at bounding box center [128, 180] width 80 height 11
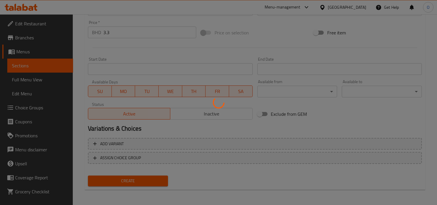
type input "0"
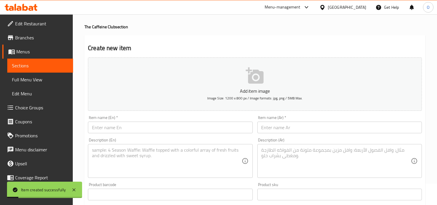
scroll to position [0, 0]
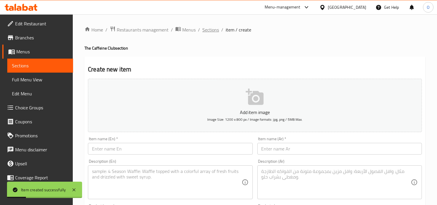
click at [213, 31] on span "Sections" at bounding box center [210, 29] width 17 height 7
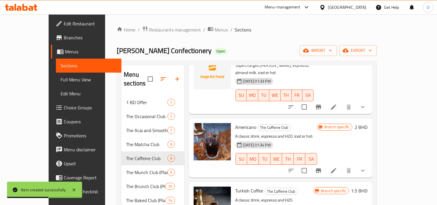
scroll to position [277, 0]
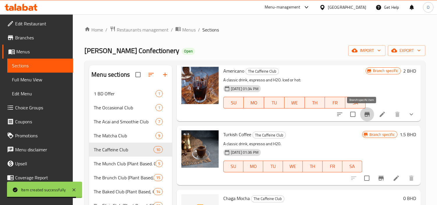
click at [363, 110] on button "Branch-specific-item" at bounding box center [367, 114] width 14 height 14
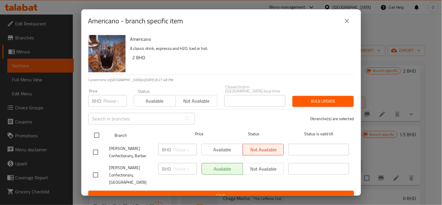
click at [99, 134] on input "checkbox" at bounding box center [97, 135] width 12 height 12
checkbox input "true"
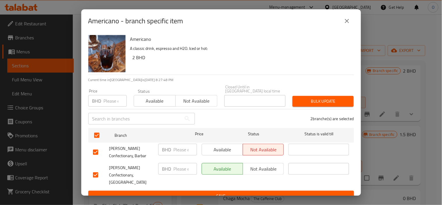
click at [111, 99] on input "number" at bounding box center [115, 101] width 23 height 12
paste input "2.0"
type input "2.0"
click at [323, 100] on span "Bulk update" at bounding box center [323, 101] width 52 height 7
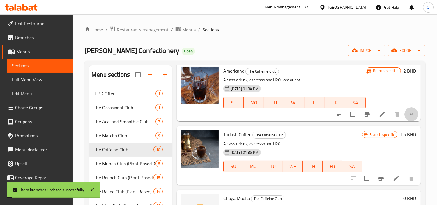
click at [405, 120] on button "show more" at bounding box center [411, 114] width 14 height 14
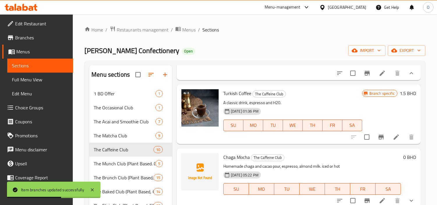
scroll to position [374, 0]
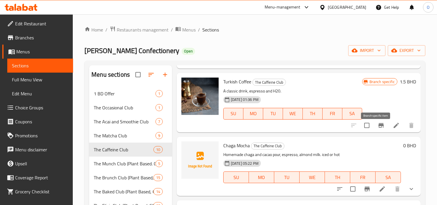
click at [374, 129] on button "Branch-specific-item" at bounding box center [381, 125] width 14 height 14
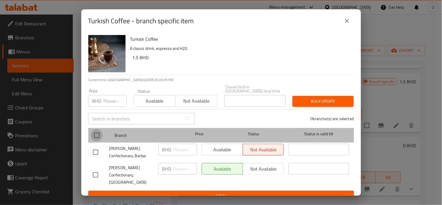
click at [96, 132] on input "checkbox" at bounding box center [97, 135] width 12 height 12
checkbox input "true"
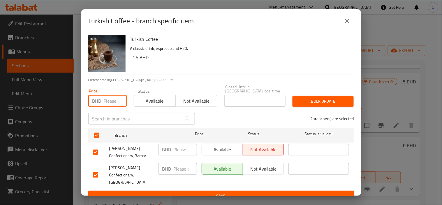
click at [111, 97] on input "number" at bounding box center [115, 101] width 23 height 12
paste input "1.5"
type input "1.5"
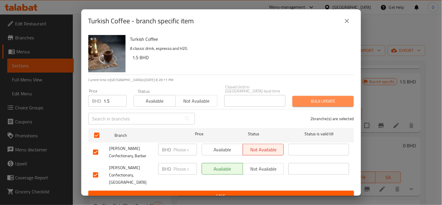
click at [295, 96] on button "Bulk update" at bounding box center [322, 101] width 61 height 11
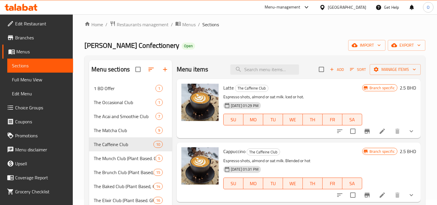
scroll to position [0, 0]
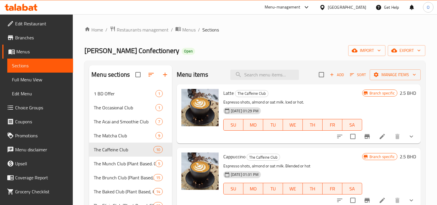
click at [330, 76] on span "Add" at bounding box center [337, 74] width 16 height 7
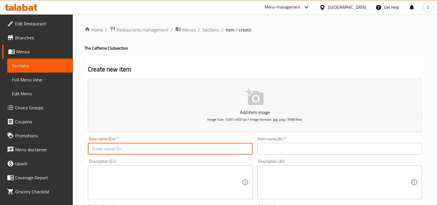
click at [143, 148] on input "text" at bounding box center [170, 149] width 164 height 12
paste input "Espresso"
type input "Espresso"
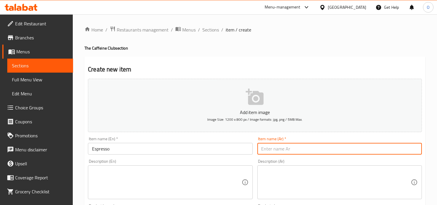
click at [265, 151] on input "text" at bounding box center [339, 149] width 164 height 12
paste input "إسبرسو"
type input "إسبرسو"
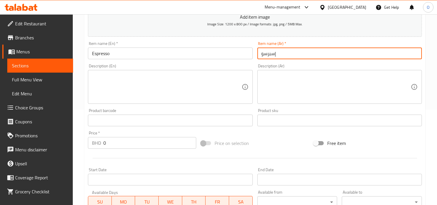
scroll to position [97, 0]
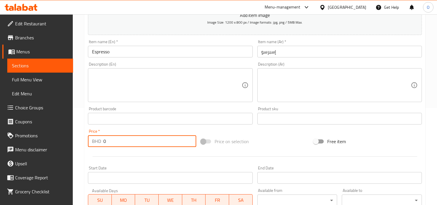
drag, startPoint x: 77, startPoint y: 157, endPoint x: 53, endPoint y: 164, distance: 25.5
click at [53, 164] on div "Edit Restaurant Branches Menus Sections Full Menu View Edit Menu Choice Groups …" at bounding box center [218, 115] width 437 height 397
paste input "1."
type input "1.0"
click at [113, 155] on div at bounding box center [255, 156] width 339 height 14
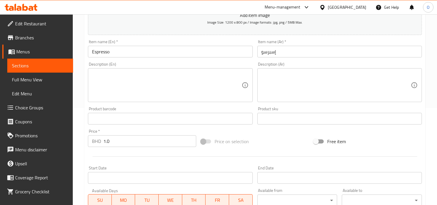
scroll to position [206, 0]
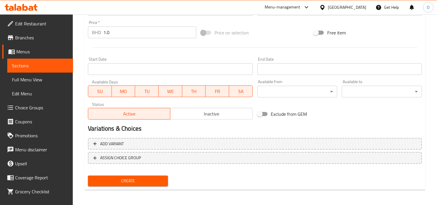
click at [124, 175] on button "Create" at bounding box center [128, 180] width 80 height 11
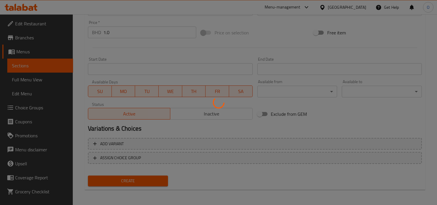
type input "0"
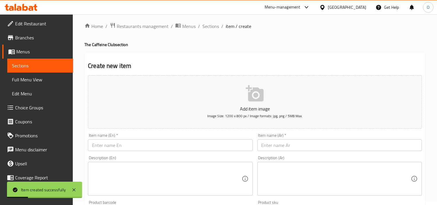
scroll to position [0, 0]
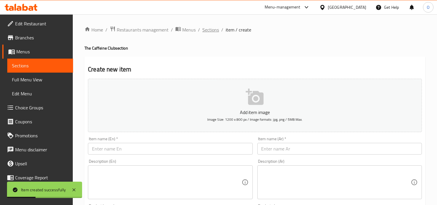
click at [215, 28] on span "Sections" at bounding box center [210, 29] width 17 height 7
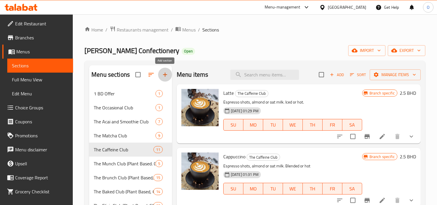
click at [165, 76] on icon "button" at bounding box center [165, 74] width 4 height 4
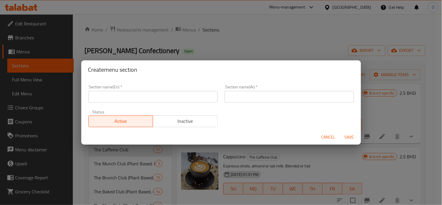
click at [149, 100] on input "text" at bounding box center [152, 97] width 129 height 12
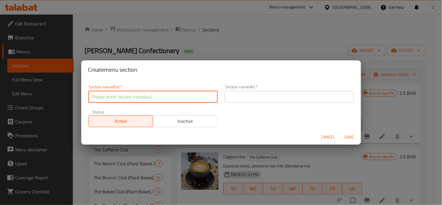
paste input "Functional Iced Teas"
type input "Functional Iced Teas"
click at [273, 94] on input "text" at bounding box center [288, 97] width 129 height 12
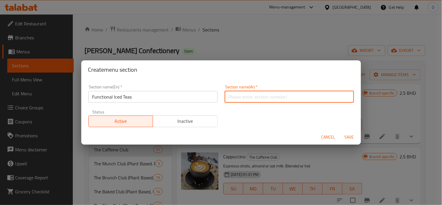
paste input "الشاي المثلج الوظيفي"
type input "الشاي المثلج الوظيفي"
click at [101, 99] on input "Functional Iced Teas" at bounding box center [152, 97] width 129 height 12
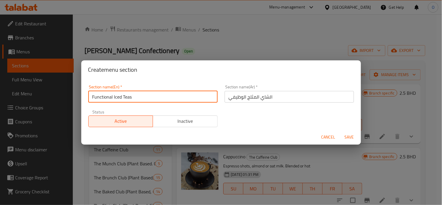
click at [101, 99] on input "Functional Iced Teas" at bounding box center [152, 97] width 129 height 12
click at [251, 100] on input "الشاي المثلج الوظيفي" at bounding box center [288, 97] width 129 height 12
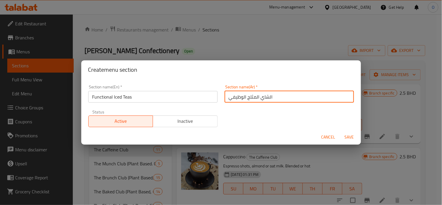
click at [348, 139] on span "Save" at bounding box center [349, 136] width 14 height 7
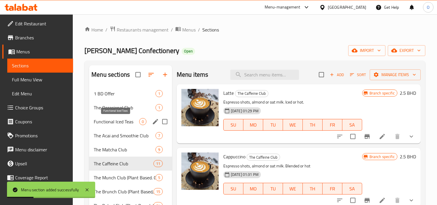
click at [126, 124] on span "Functional Iced Teas" at bounding box center [116, 121] width 45 height 7
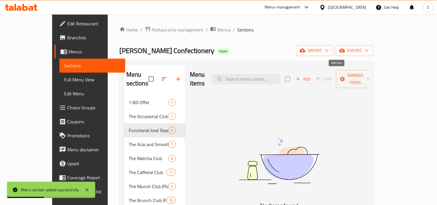
click at [311, 76] on span "Add" at bounding box center [303, 79] width 16 height 7
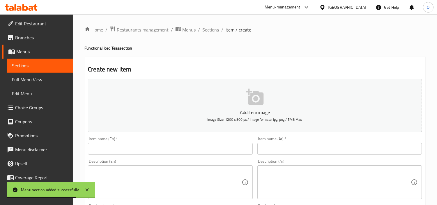
click at [149, 151] on input "text" at bounding box center [170, 149] width 164 height 12
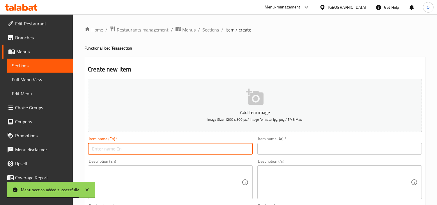
paste input "[PERSON_NAME], Orange Peel & [PERSON_NAME]"
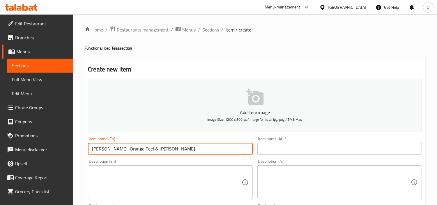
type input "[PERSON_NAME], Orange Peel & [PERSON_NAME]"
click at [281, 146] on input "text" at bounding box center [339, 149] width 164 height 12
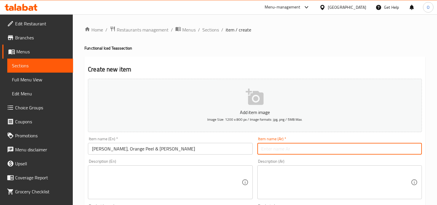
paste input "الياسمين وقشر البرتقال والريحان"
type input "الياسمين وقشر البرتقال والريحان"
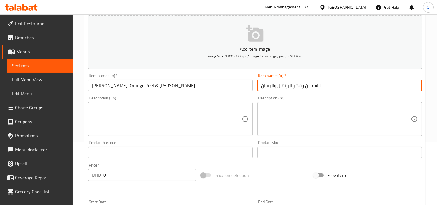
scroll to position [65, 0]
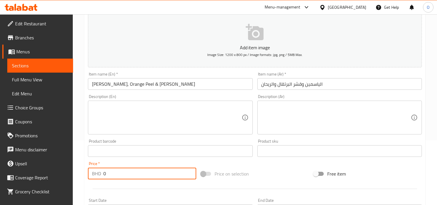
drag, startPoint x: 110, startPoint y: 176, endPoint x: 85, endPoint y: 175, distance: 24.8
click at [86, 175] on div "Price   * BHD 0 Price *" at bounding box center [142, 170] width 113 height 22
paste input "2.2"
type input "2.2"
click at [113, 114] on textarea at bounding box center [166, 118] width 149 height 28
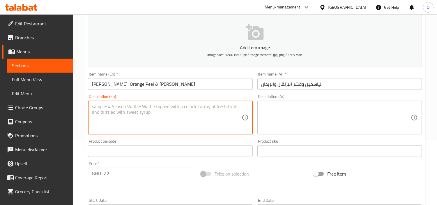
click at [109, 113] on textarea at bounding box center [166, 118] width 149 height 28
paste textarea "A soothing floral blend created to ease the nervous system and melt away tensio…"
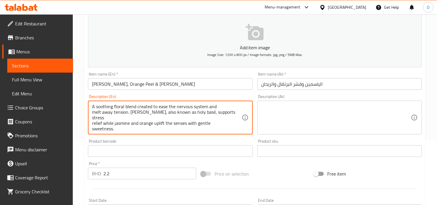
type textarea "A soothing floral blend created to ease the nervous system and melt away tensio…"
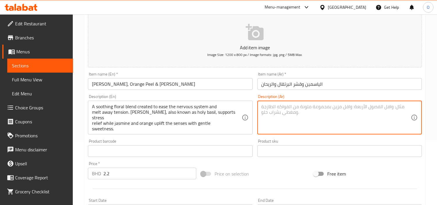
click at [274, 123] on textarea at bounding box center [335, 118] width 149 height 28
paste textarea "مزيج زهري مُهدئ مُصمم لتهدئة الجهاز العصبي وتخفيف التوتر. يُساعد الريحان المقدس…"
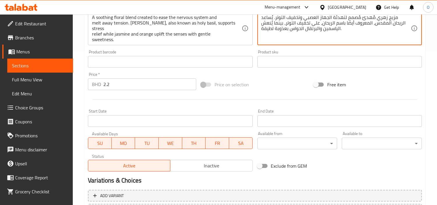
scroll to position [206, 0]
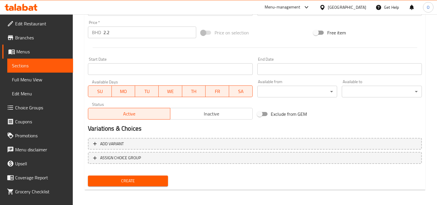
type textarea "مزيج زهري مُهدئ مُصمم لتهدئة الجهاز العصبي وتخفيف التوتر. يُساعد الريحان المقدس…"
click at [106, 181] on span "Create" at bounding box center [128, 180] width 71 height 7
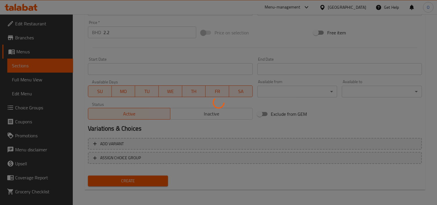
type input "0"
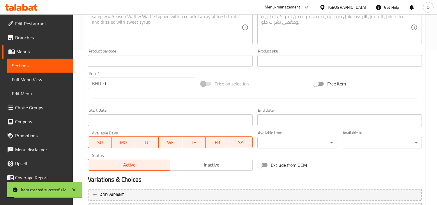
scroll to position [76, 0]
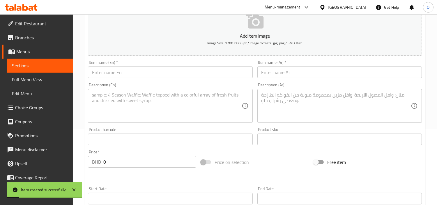
click at [140, 77] on input "text" at bounding box center [170, 72] width 164 height 12
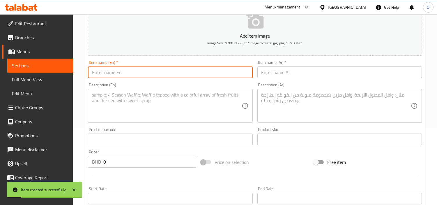
paste input "Mango, [PERSON_NAME] & [PERSON_NAME]"
type input "Mango, [PERSON_NAME] & [PERSON_NAME]"
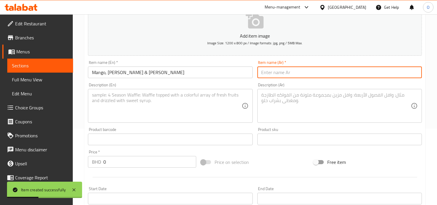
click at [297, 78] on input "text" at bounding box center [339, 72] width 164 height 12
paste input "المانجو والليتشي والمكا"
type input "المانجو والليتشي والمكا"
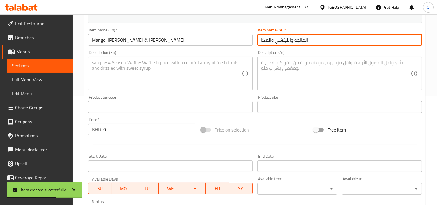
drag, startPoint x: 107, startPoint y: 128, endPoint x: 87, endPoint y: 134, distance: 21.3
click at [87, 134] on div "Price   * BHD 0 Price *" at bounding box center [142, 126] width 113 height 22
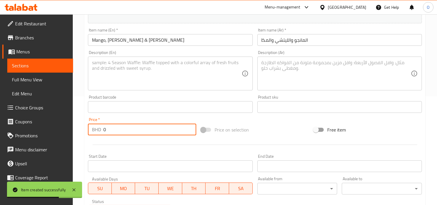
paste input "2.2"
type input "2.2"
click at [113, 75] on textarea at bounding box center [166, 74] width 149 height 28
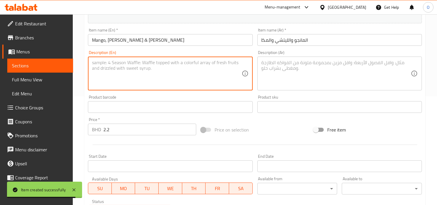
click at [126, 76] on textarea at bounding box center [166, 74] width 149 height 28
paste textarea "Tropical and energizing, this blend features juicy mango and lychee with maca, …"
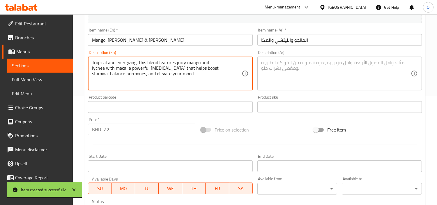
type textarea "Tropical and energizing, this blend features juicy mango and lychee with maca, …"
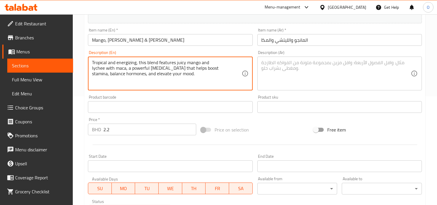
click at [323, 75] on textarea at bounding box center [335, 74] width 149 height 28
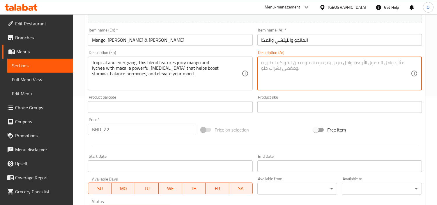
paste textarea "يتميز هذا المزيج الاستوائي المنشط بنكهة المانجو اللذيذة والليتشي مع الماكا، وهو…"
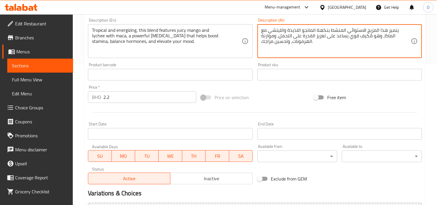
scroll to position [206, 0]
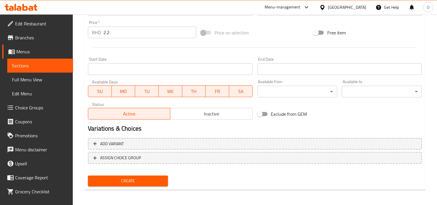
type textarea "يتميز هذا المزيج الاستوائي المنشط بنكهة المانجو اللذيذة والليتشي مع الماكا، وهو…"
click at [139, 175] on button "Create" at bounding box center [128, 180] width 80 height 11
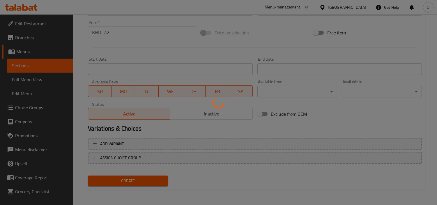
type input "0"
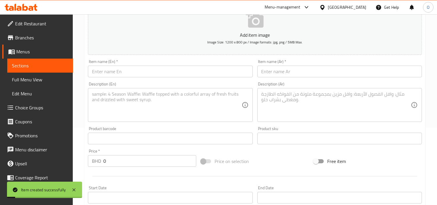
scroll to position [76, 0]
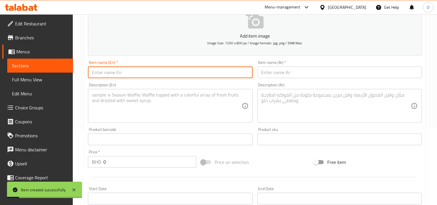
click at [112, 77] on input "text" at bounding box center [170, 72] width 164 height 12
paste input "Peach & Lemon Balm"
type input "Peach & Lemon Balm"
click at [334, 74] on input "text" at bounding box center [339, 72] width 164 height 12
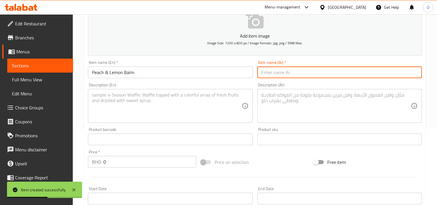
paste input "بلسم الخوخ والليمون"
click at [292, 73] on input "بلسم الخوخ والليمون" at bounding box center [339, 72] width 164 height 12
click at [296, 75] on input "بلسم الخوخ والليمون" at bounding box center [339, 72] width 164 height 12
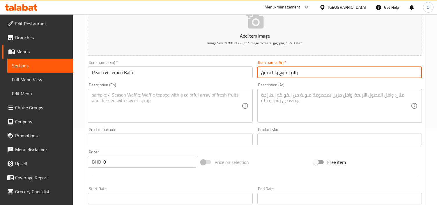
type input "بالم الخوخ والليمون"
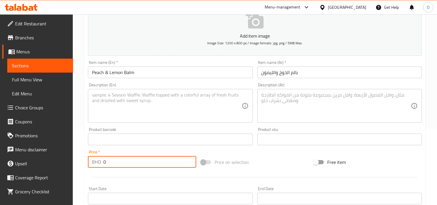
drag, startPoint x: 105, startPoint y: 162, endPoint x: 90, endPoint y: 153, distance: 17.7
click at [92, 154] on div "Price   * BHD 0 Price *" at bounding box center [142, 159] width 108 height 18
paste input "2.2"
type input "2.2"
click at [120, 118] on textarea at bounding box center [166, 106] width 149 height 28
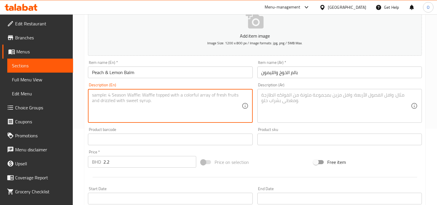
click at [111, 101] on textarea at bounding box center [166, 106] width 149 height 28
paste textarea "Soft and comforting, this blend pairs sweet peach with calming lemon balm to ea…"
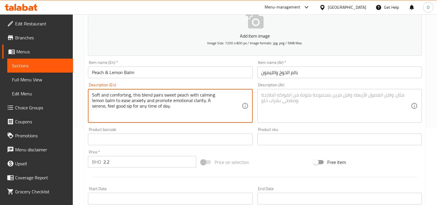
type textarea "Soft and comforting, this blend pairs sweet peach with calming lemon balm to ea…"
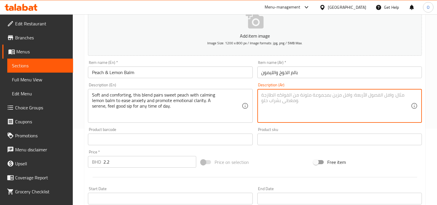
click at [321, 109] on textarea at bounding box center [335, 106] width 149 height 28
paste textarea "ناعم ومريح، يجمع هذا المزيج بين الخوخ الحلو وبلسم الليمون المهدئ لتخفيف القلق و…"
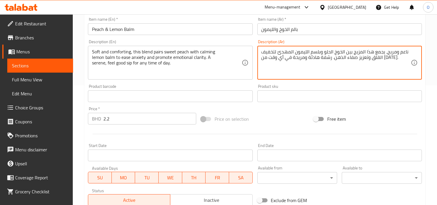
scroll to position [206, 0]
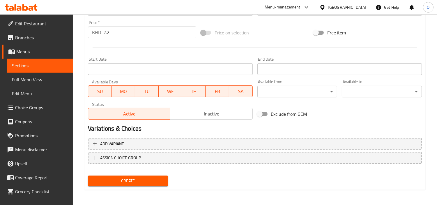
type textarea "ناعم ومريح، يجمع هذا المزيج بين الخوخ الحلو وبلسم الليمون المهدئ لتخفيف القلق و…"
click at [143, 177] on span "Create" at bounding box center [128, 180] width 71 height 7
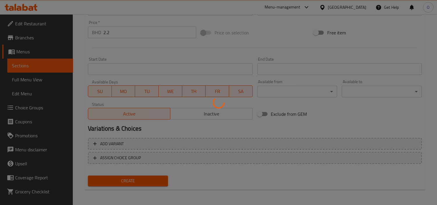
type input "0"
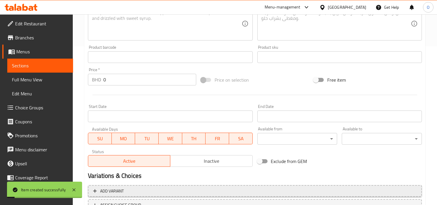
scroll to position [76, 0]
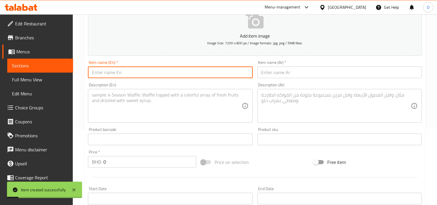
click at [130, 72] on input "text" at bounding box center [170, 72] width 164 height 12
paste input "Rose, Vanilla & Horsetail"
type input "Rose, Vanilla & Horsetail"
click at [300, 70] on input "text" at bounding box center [339, 72] width 164 height 12
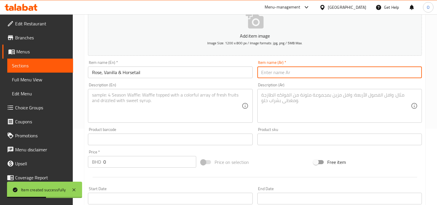
paste input "الورد والفانيليا وذيل الحصان"
type input "الورد والفانيليا وذيل الحصان"
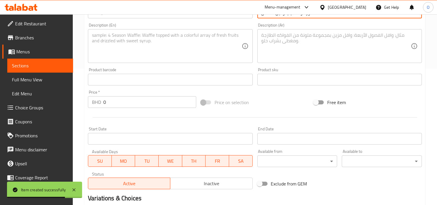
scroll to position [141, 0]
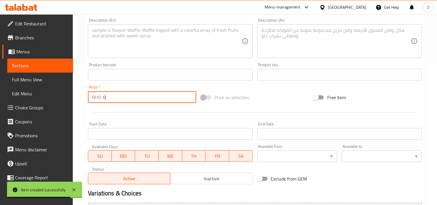
drag, startPoint x: 109, startPoint y: 96, endPoint x: 73, endPoint y: 100, distance: 35.8
click at [73, 100] on div "Home / Restaurants management / Menus / Sections / item / create Functional Ice…" at bounding box center [255, 71] width 364 height 397
paste input "2.2"
type input "2.2"
click at [109, 40] on textarea at bounding box center [166, 41] width 149 height 28
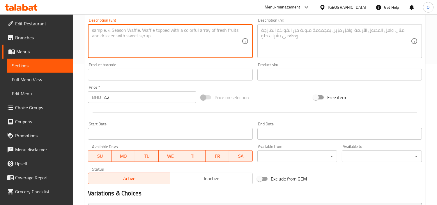
click at [134, 46] on textarea at bounding box center [166, 41] width 149 height 28
paste textarea "Delicate rose petals and smooth vanilla meet horsetail, a mineral rich herb kno…"
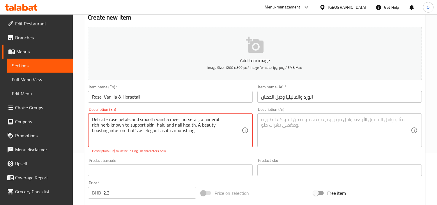
scroll to position [44, 0]
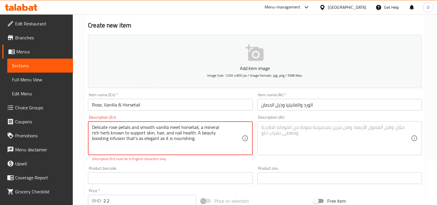
drag, startPoint x: 98, startPoint y: 126, endPoint x: 112, endPoint y: 125, distance: 14.8
click at [112, 125] on textarea "Delicate rose petals and smooth vanilla meet horsetail, a mineral rich herb kno…" at bounding box center [166, 138] width 149 height 28
click at [114, 126] on textarea "Delicate rose petals and smooth vanilla meet horsetail, a mineral rich herb kno…" at bounding box center [166, 138] width 149 height 28
click at [115, 129] on textarea "Delicate rose petals and smooth vanilla meet horsetail, a mineral rich herb kno…" at bounding box center [166, 138] width 149 height 28
drag, startPoint x: 121, startPoint y: 129, endPoint x: 141, endPoint y: 127, distance: 19.9
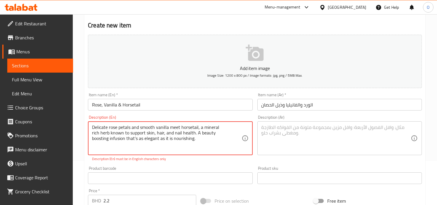
click at [141, 127] on textarea "Delicate rose petals and smooth vanilla meet horsetail, a mineral rich herb kno…" at bounding box center [166, 138] width 149 height 28
click at [148, 136] on textarea "Delicate rose petals and smooth vanilla meet horsetail, a mineral rich herb kno…" at bounding box center [166, 138] width 149 height 28
click at [162, 126] on textarea "Delicate rose petals and smooth vanilla meet horsetail, a mineral rich herb kno…" at bounding box center [166, 138] width 149 height 28
click at [157, 127] on textarea "Delicate rose petals and smooth vanilla meet horsetail, a mineral rich herb kno…" at bounding box center [166, 138] width 149 height 28
drag, startPoint x: 95, startPoint y: 133, endPoint x: 139, endPoint y: 134, distance: 44.3
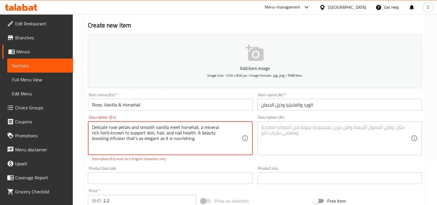
click at [139, 134] on textarea "Delicate rose petals and smooth vanilla meet horsetail, a mineral rich herb kno…" at bounding box center [166, 138] width 149 height 28
drag, startPoint x: 94, startPoint y: 134, endPoint x: 134, endPoint y: 133, distance: 40.5
click at [134, 133] on textarea "Delicate rose petals and smooth vanilla meet horsetail, a mineral rich herb kno…" at bounding box center [166, 138] width 149 height 28
click at [171, 137] on textarea "Delicate rose petals and smooth vanilla meet horsetail, a mineral rich herb kno…" at bounding box center [166, 138] width 149 height 28
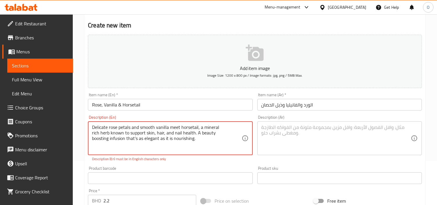
click at [169, 133] on textarea "Delicate rose petals and smooth vanilla meet horsetail, a mineral rich herb kno…" at bounding box center [166, 138] width 149 height 28
click at [185, 134] on textarea "Delicate rose petals and smooth vanilla meet horsetail, a mineral rich herb kno…" at bounding box center [166, 138] width 149 height 28
click at [196, 132] on textarea "Delicate rose petals and smooth vanilla meet horsetail, a mineral rich herb kno…" at bounding box center [166, 138] width 149 height 28
click at [202, 132] on textarea "Delicate rose petals and smooth vanilla meet horsetail, a mineral rich herb kno…" at bounding box center [166, 138] width 149 height 28
click at [167, 139] on textarea "Delicate rose petals and smooth vanilla meet horsetail, a mineral rich herb kno…" at bounding box center [166, 138] width 149 height 28
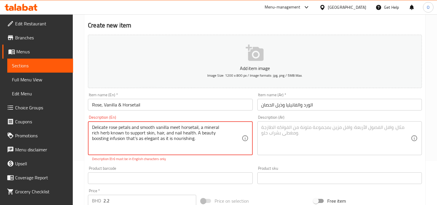
click at [167, 139] on textarea "Delicate rose petals and smooth vanilla meet horsetail, a mineral rich herb kno…" at bounding box center [166, 138] width 149 height 28
click at [135, 138] on textarea "Delicate rose petals and smooth vanilla meet horsetail, a mineral rich herb kno…" at bounding box center [166, 138] width 149 height 28
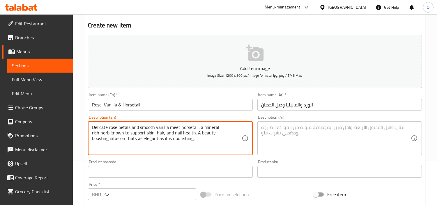
type textarea "Delicate rose petals and smooth vanilla meet horsetail, a mineral rich herb kno…"
click at [176, 141] on textarea "Delicate rose petals and smooth vanilla meet horsetail, a mineral rich herb kno…" at bounding box center [166, 138] width 149 height 28
click at [138, 141] on textarea "Delicate rose petals and smooth vanilla meet horsetail, a mineral rich herb kno…" at bounding box center [166, 138] width 149 height 28
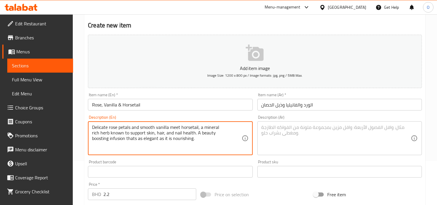
drag, startPoint x: 93, startPoint y: 127, endPoint x: 200, endPoint y: 142, distance: 107.9
click at [200, 142] on textarea "Delicate rose petals and smooth vanilla meet horsetail, a mineral rich herb kno…" at bounding box center [166, 138] width 149 height 28
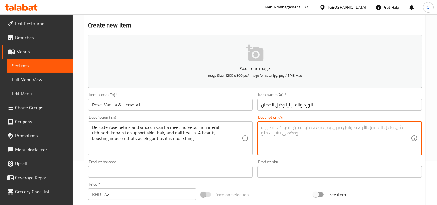
click at [305, 132] on textarea at bounding box center [335, 138] width 149 height 28
paste textarea "بتلات الورد الرقيقة والفانيليا الناعمة تلتقي بذيل الحصان، وهو عشب غني بالمعادن …"
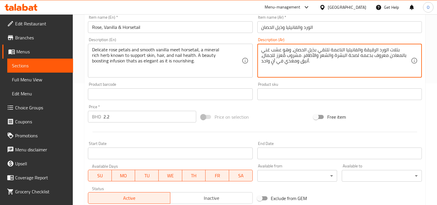
scroll to position [206, 0]
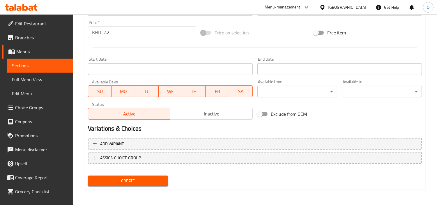
type textarea "بتلات الورد الرقيقة والفانيليا الناعمة تلتقي بذيل الحصان، وهو عشب غني بالمعادن …"
click at [158, 183] on button "Create" at bounding box center [128, 180] width 80 height 11
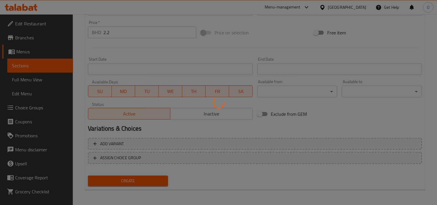
type input "0"
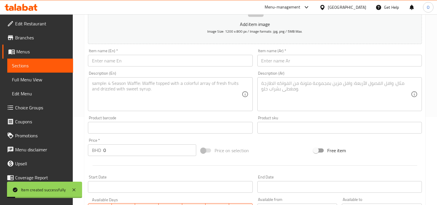
scroll to position [76, 0]
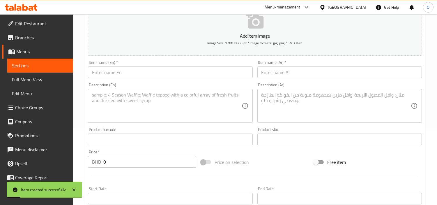
click at [121, 72] on input "text" at bounding box center [170, 72] width 164 height 12
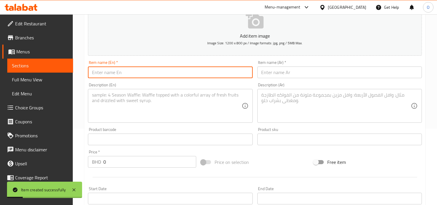
paste input "Honeysuckle, Passion Fruit & Reishi"
type input "Honeysuckle, Passion Fruit & Reishi"
click at [290, 74] on input "text" at bounding box center [339, 72] width 164 height 12
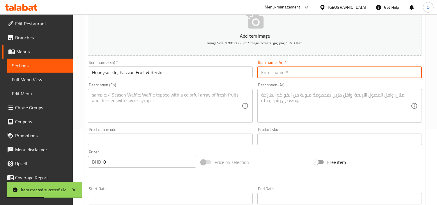
paste input "زهر العسل، فاكهة العاطفة والريشي"
type input "زهر العسل، فاكهة العاطفة والريشي"
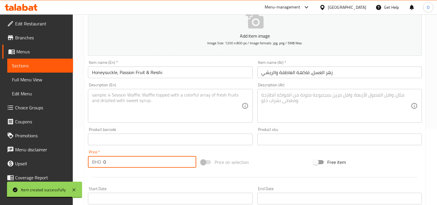
drag, startPoint x: 106, startPoint y: 161, endPoint x: 100, endPoint y: 164, distance: 6.4
click at [100, 164] on div "BHD 0 Price *" at bounding box center [142, 162] width 108 height 12
paste input "2.2"
type input "2.2"
click at [111, 111] on textarea at bounding box center [166, 106] width 149 height 28
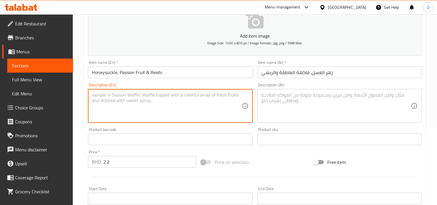
click at [119, 120] on textarea at bounding box center [166, 106] width 149 height 28
paste textarea "A deeply calming combination designed to quiet the mind and soothe the mood. Pa…"
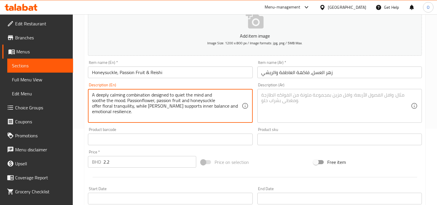
type textarea "A deeply calming combination designed to quiet the mind and soothe the mood. Pa…"
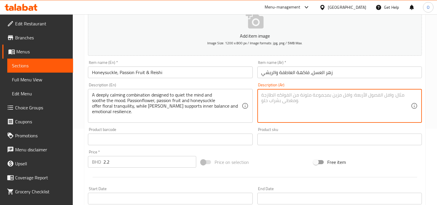
click at [315, 114] on textarea at bounding box center [335, 106] width 149 height 28
paste textarea "مزيجٌ مُهدئٌّ بعمق، مُصمَّمٌ لتهدئة العقل وتحسين المزاج. تُضفي [PERSON_NAME]، و…"
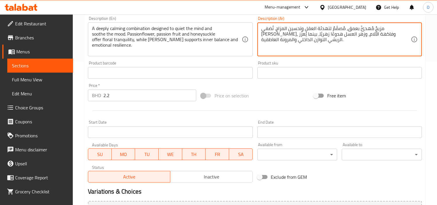
scroll to position [206, 0]
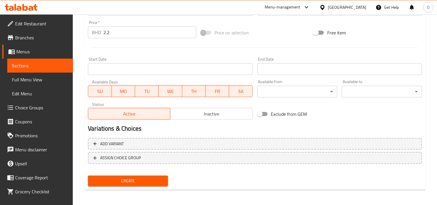
type textarea "مزيجٌ مُهدئٌّ بعمق، مُصمَّمٌ لتهدئة العقل وتحسين المزاج. تُضفي [PERSON_NAME]، و…"
click at [132, 182] on span "Create" at bounding box center [128, 180] width 71 height 7
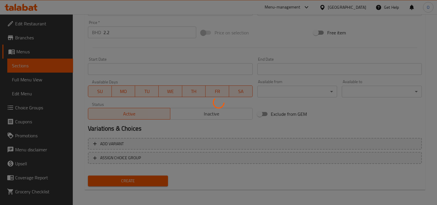
type input "0"
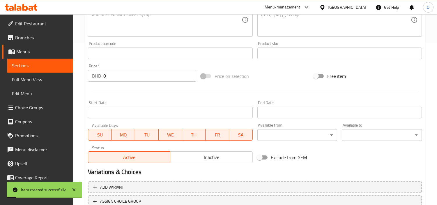
scroll to position [44, 0]
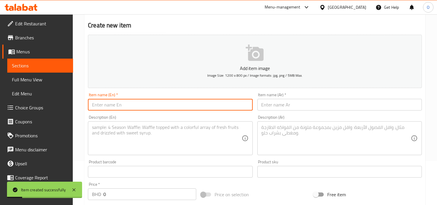
click at [103, 108] on input "text" at bounding box center [170, 105] width 164 height 12
paste input "Green Tea & Lemon Balm"
type input "Green Tea & Lemon Balm"
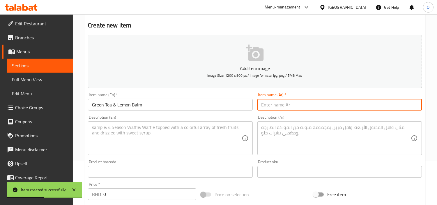
click at [278, 103] on input "text" at bounding box center [339, 105] width 164 height 12
paste input "الشاي الأخضر والليمون"
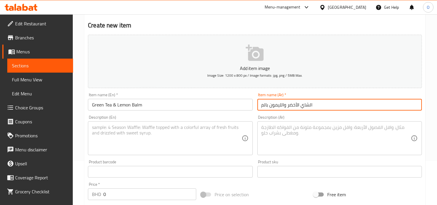
type input "الشاي الأخضر والليمون بالم"
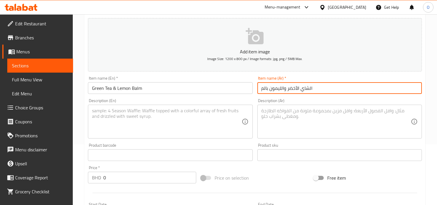
scroll to position [76, 0]
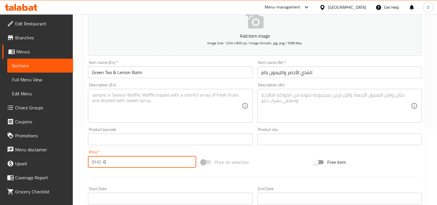
drag, startPoint x: 107, startPoint y: 162, endPoint x: 97, endPoint y: 162, distance: 9.9
click at [98, 163] on div "BHD 0 Price *" at bounding box center [142, 162] width 108 height 12
paste input "2.2"
type input "2.2"
click at [125, 112] on textarea at bounding box center [166, 106] width 149 height 28
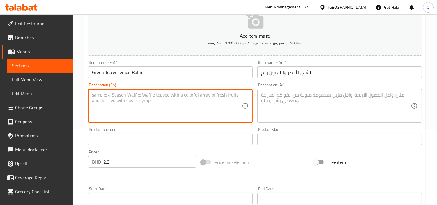
click at [112, 110] on textarea at bounding box center [166, 106] width 149 height 28
paste textarea "Clean and focused, this green tea blend is infused with lemon balm to sharpen m…"
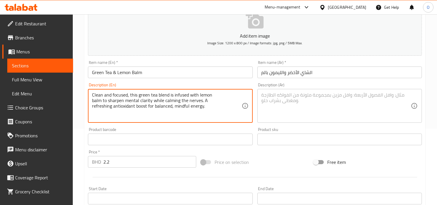
type textarea "Clean and focused, this green tea blend is infused with lemon balm to sharpen m…"
click at [288, 106] on textarea at bounding box center [335, 106] width 149 height 28
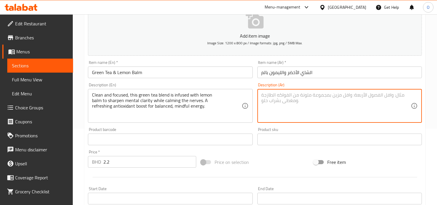
paste textarea "هذا المزيج من الشاي الأخضر، المُنقي والمركّز، غنيٌّ ببلسم الليمون لتعزيز صفاء ا…"
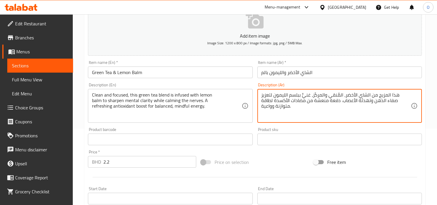
scroll to position [206, 0]
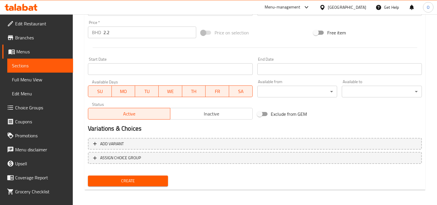
type textarea "هذا المزيج من الشاي الأخضر، المُنقي والمركّز، غنيٌّ ببلسم الليمون لتعزيز صفاء ا…"
click at [132, 175] on button "Create" at bounding box center [128, 180] width 80 height 11
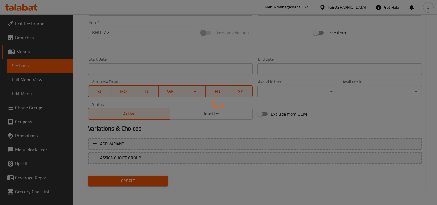
type input "0"
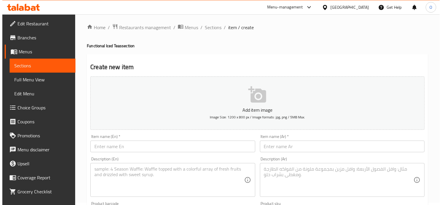
scroll to position [0, 0]
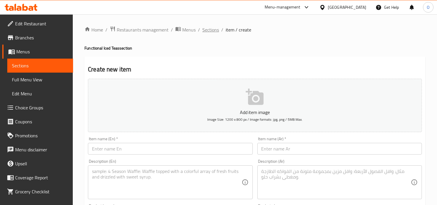
click at [205, 29] on span "Sections" at bounding box center [210, 29] width 17 height 7
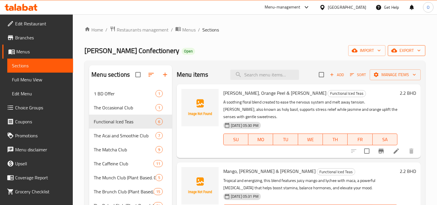
click at [394, 47] on span "export" at bounding box center [406, 50] width 28 height 7
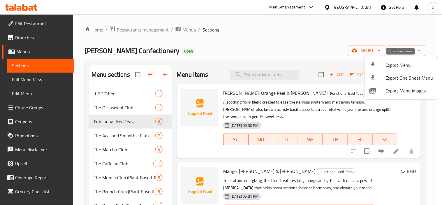
click at [392, 62] on span "Export Menu" at bounding box center [408, 64] width 47 height 7
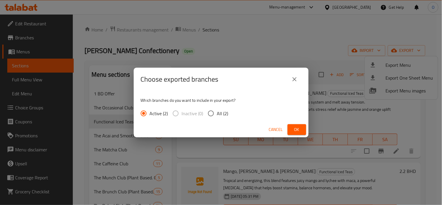
click at [296, 132] on span "Ok" at bounding box center [296, 129] width 9 height 7
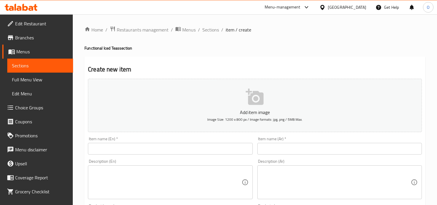
click at [37, 106] on span "Choice Groups" at bounding box center [41, 107] width 53 height 7
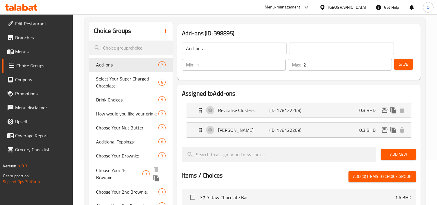
scroll to position [44, 0]
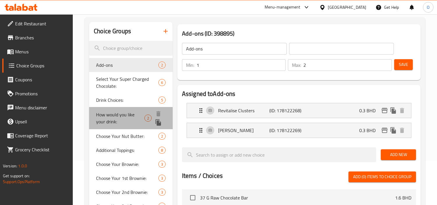
click at [131, 115] on span "How would you like your drink:" at bounding box center [120, 118] width 48 height 14
type input "How would you like your drink:"
type input "كيف تحب مشروبك:"
type input "1"
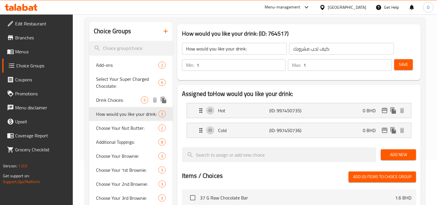
click at [128, 99] on span "Drink Choices:" at bounding box center [118, 99] width 45 height 7
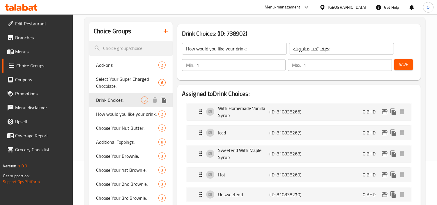
type input "Drink Choices:"
type input "خيارات الشراب:"
type input "4"
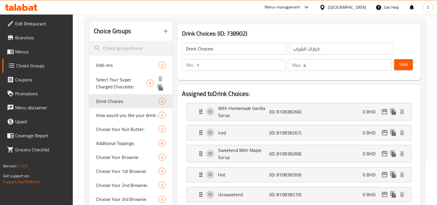
click at [136, 82] on span "Select Your Super Charged Chocolate:" at bounding box center [121, 83] width 50 height 14
type input "Select Your Super Charged Chocolate:"
type input "اختيارك من نكهة الطحين:"
type input "1"
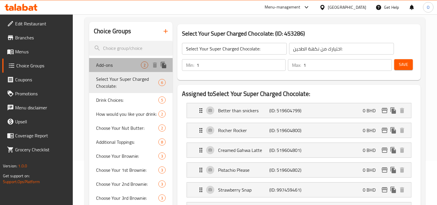
click at [117, 59] on div "Add-ons 2" at bounding box center [131, 65] width 84 height 14
type input "Add-ons"
type input "2"
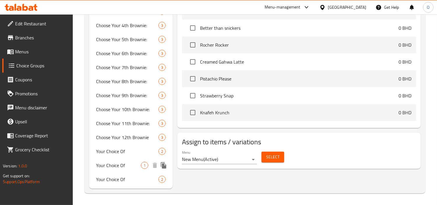
scroll to position [230, 0]
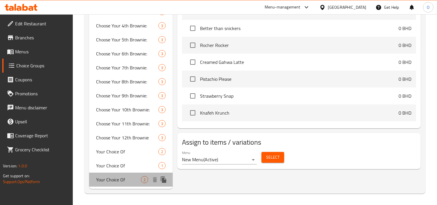
click at [124, 181] on span "Your Choice Of" at bounding box center [118, 179] width 45 height 7
type input "Your Choice Of"
type input "اختيارك من"
type input "1"
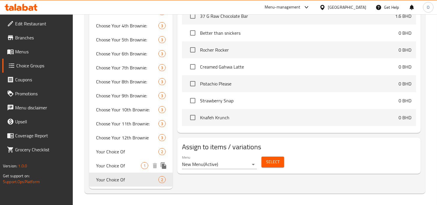
click at [124, 162] on span "Your Choice Of" at bounding box center [118, 165] width 45 height 7
type input "Your Choice Of"
type input "0"
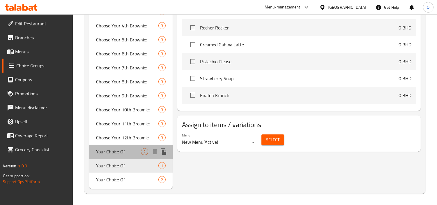
click at [126, 153] on span "Your Choice Of" at bounding box center [118, 151] width 45 height 7
type input "Your Choice Of"
type input "1"
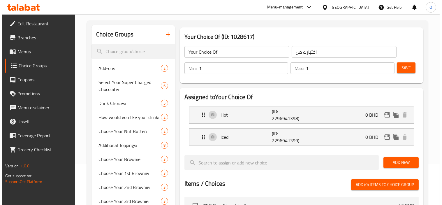
scroll to position [36, 0]
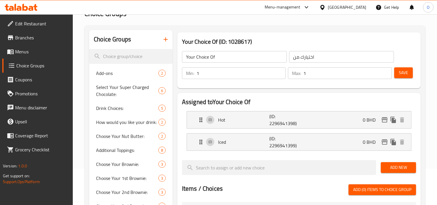
click at [161, 36] on button "button" at bounding box center [166, 39] width 14 height 14
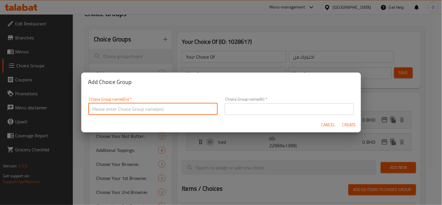
click at [154, 107] on input "text" at bounding box center [152, 109] width 129 height 12
paste input "Boost"
click at [154, 107] on input "Boost Your Drink:" at bounding box center [152, 109] width 129 height 12
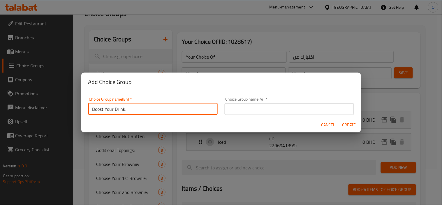
type input "Boost Your Drink:"
